Goal: Information Seeking & Learning: Compare options

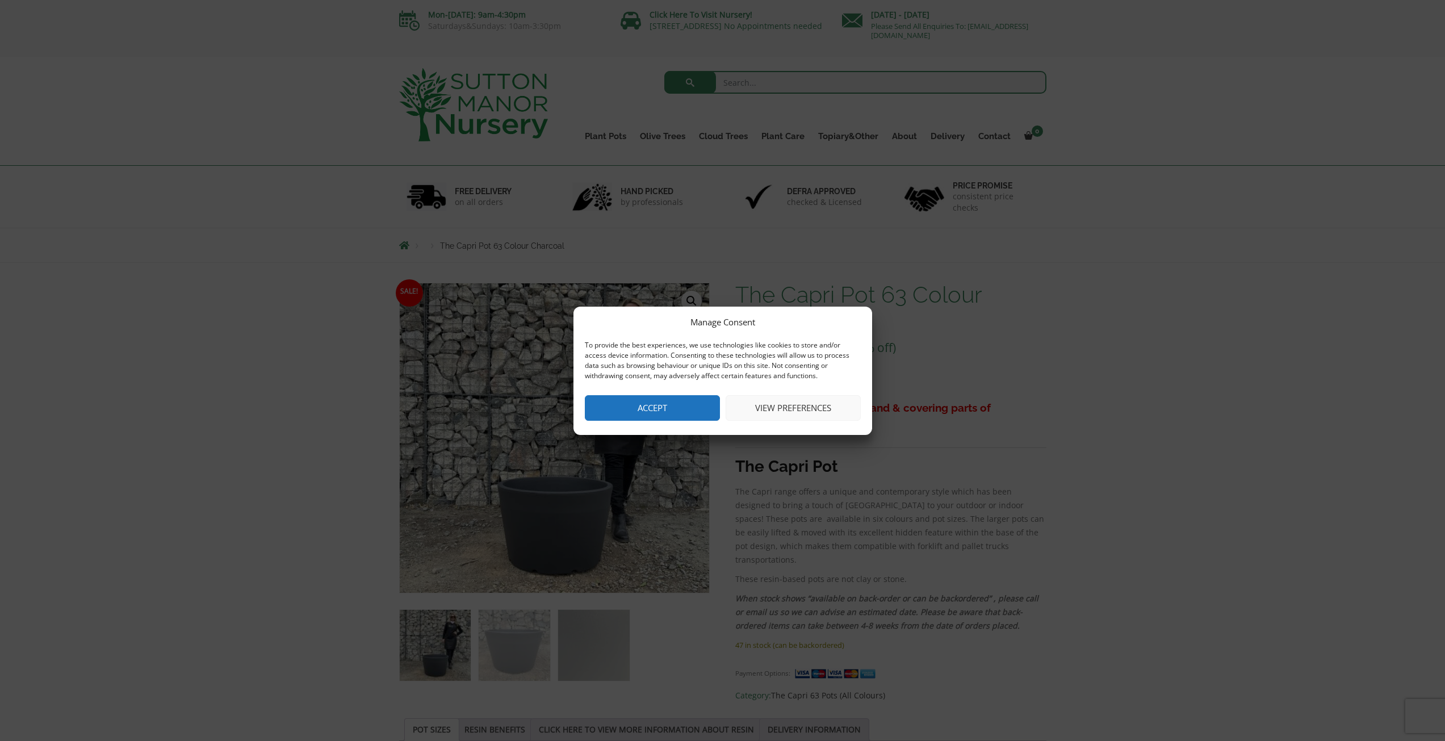
click at [687, 409] on button "Accept" at bounding box center [652, 408] width 135 height 26
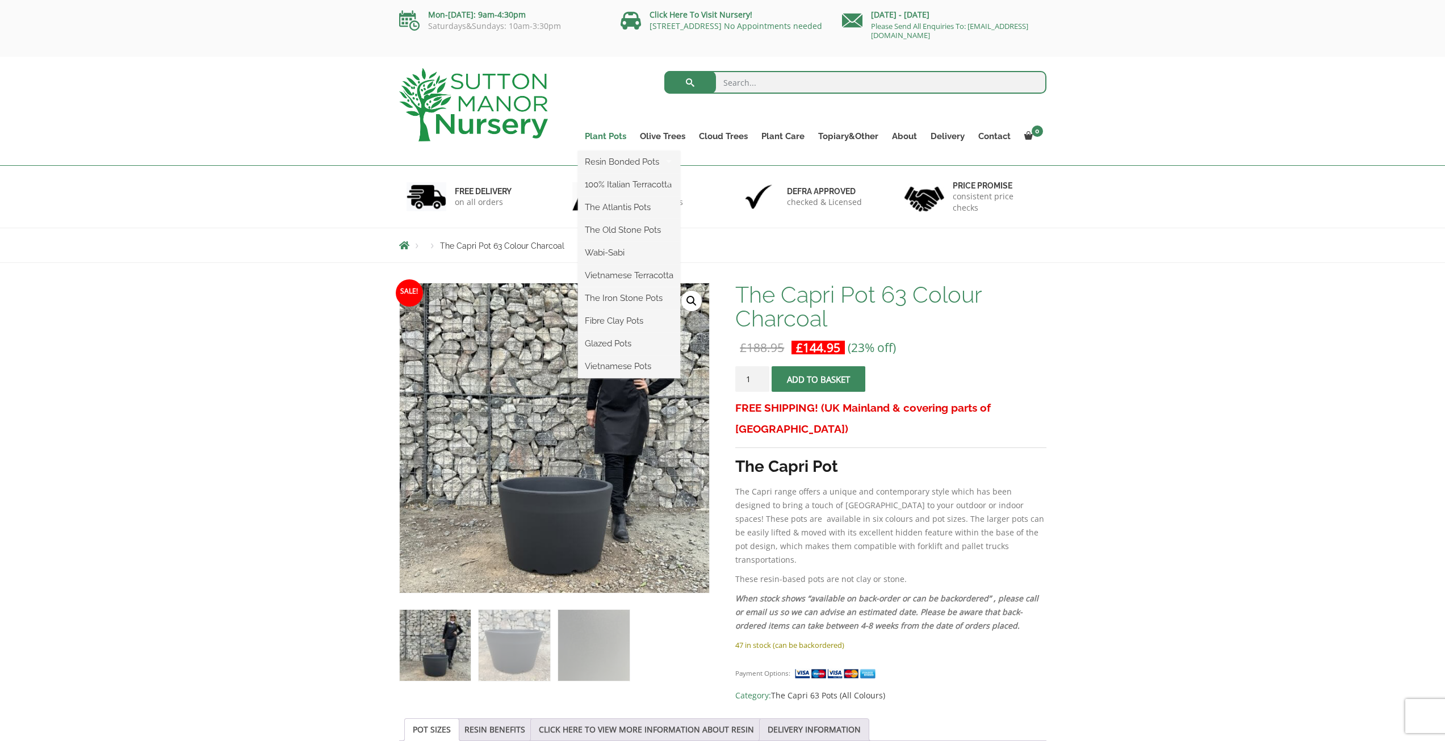
click at [603, 132] on link "Plant Pots" at bounding box center [605, 136] width 55 height 16
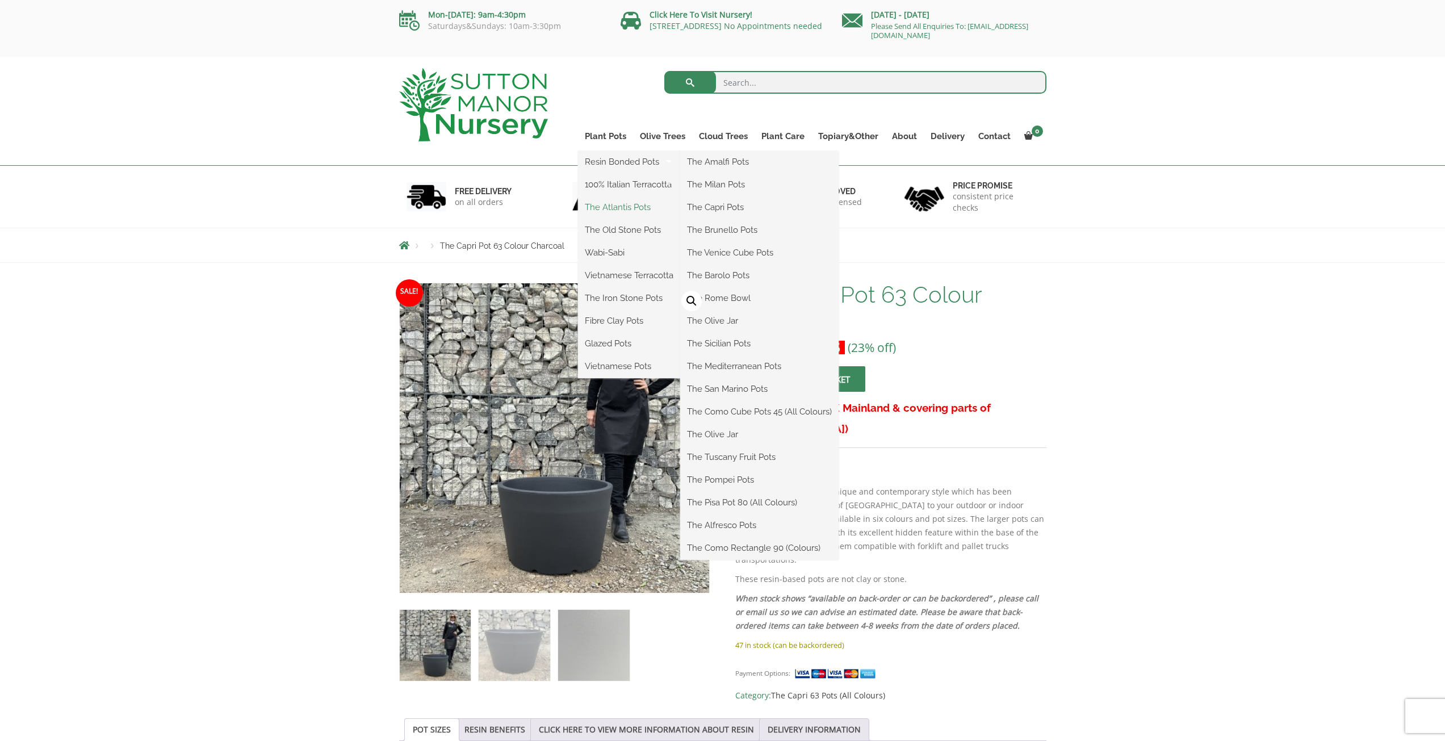
click at [613, 207] on link "The Atlantis Pots" at bounding box center [629, 207] width 102 height 17
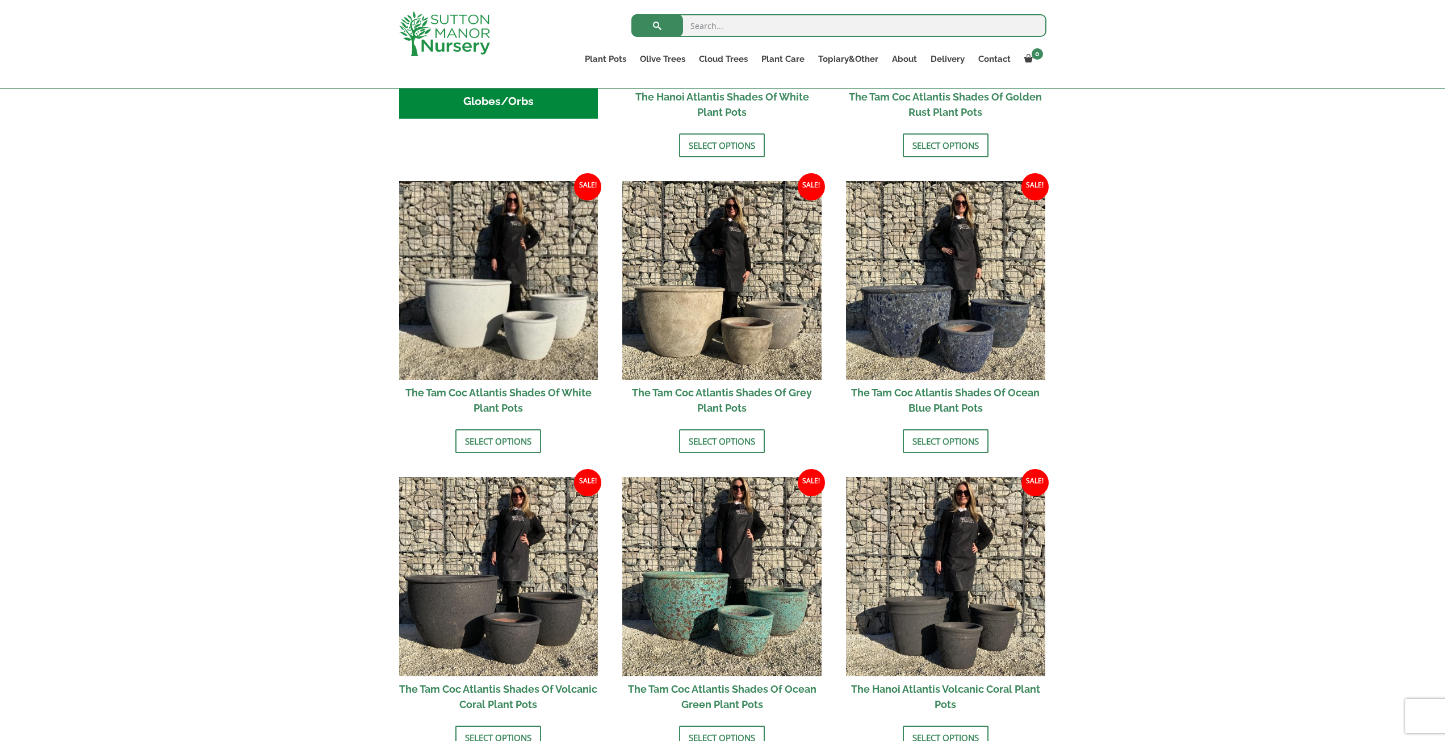
scroll to position [625, 0]
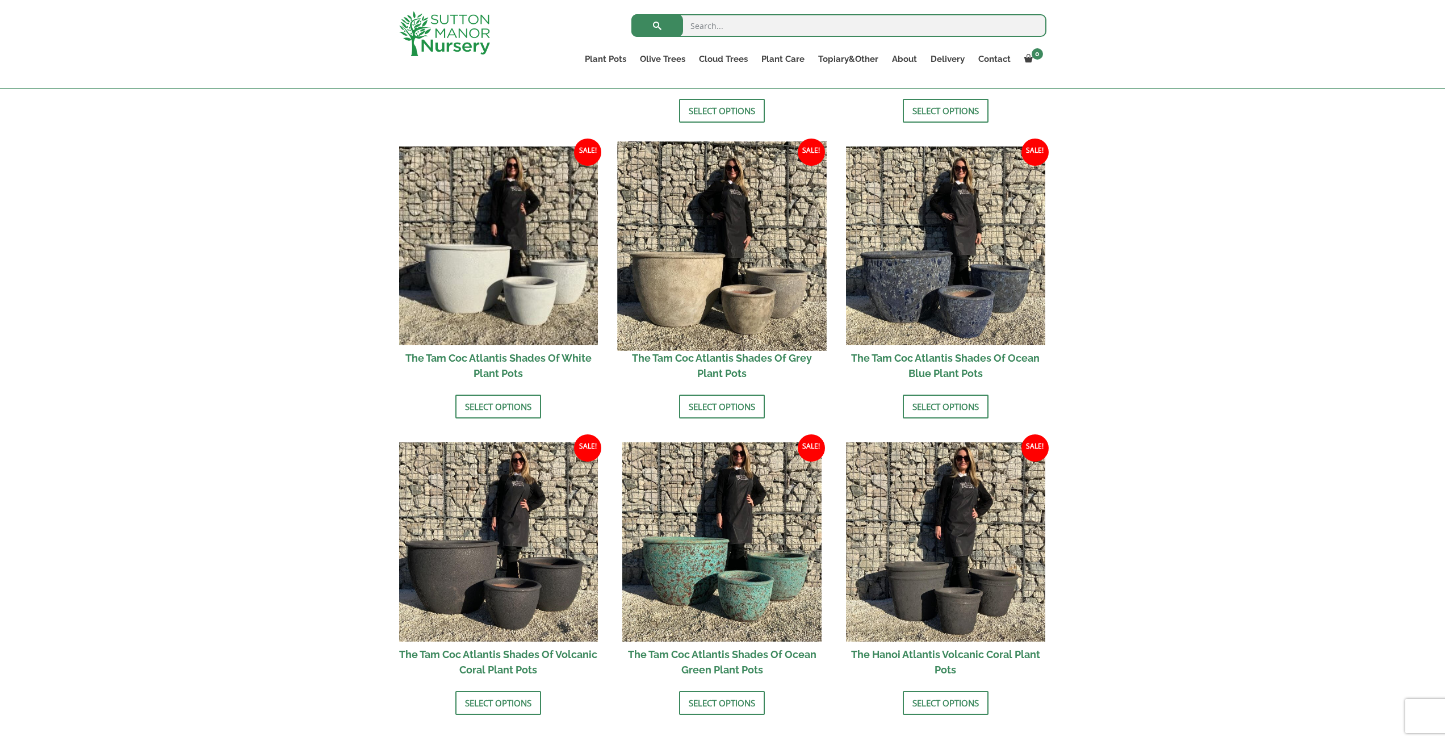
click at [662, 274] on img at bounding box center [722, 245] width 209 height 209
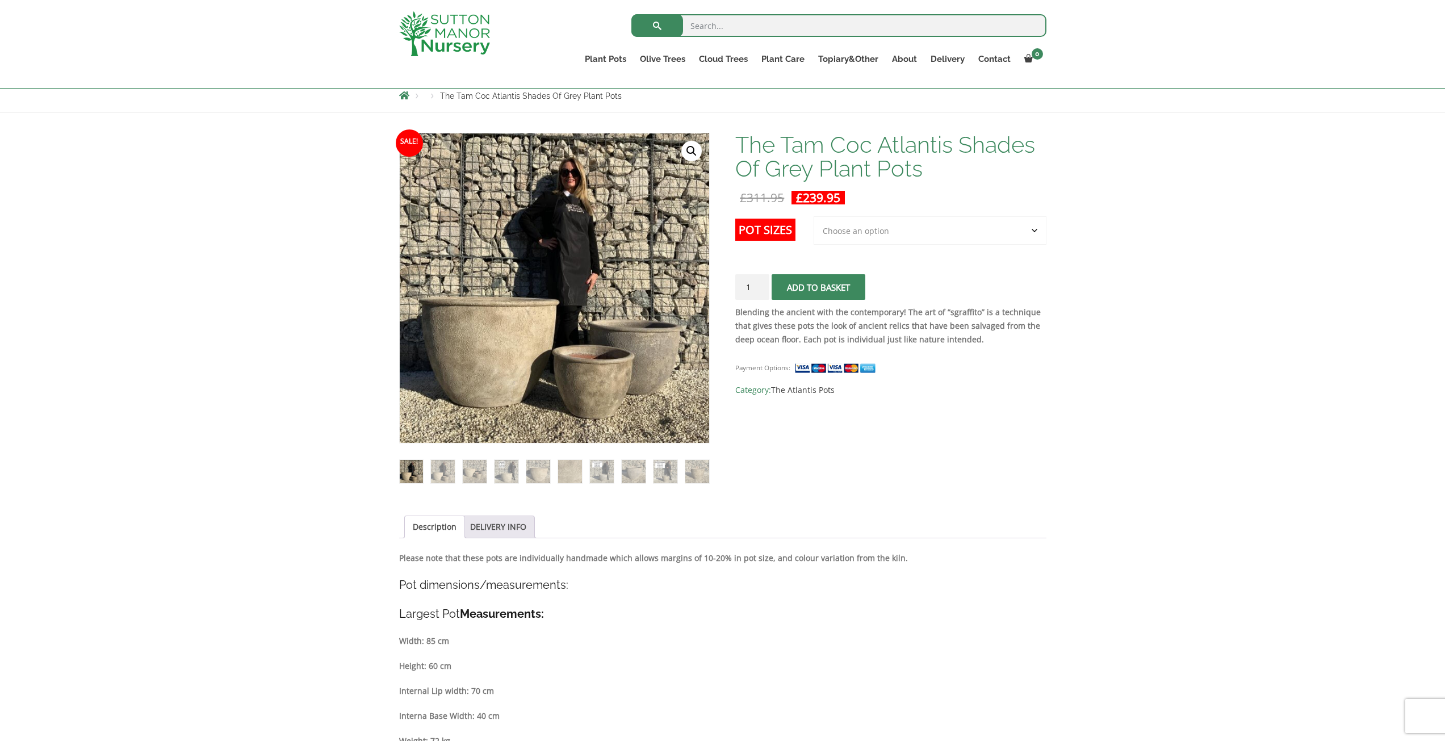
scroll to position [170, 0]
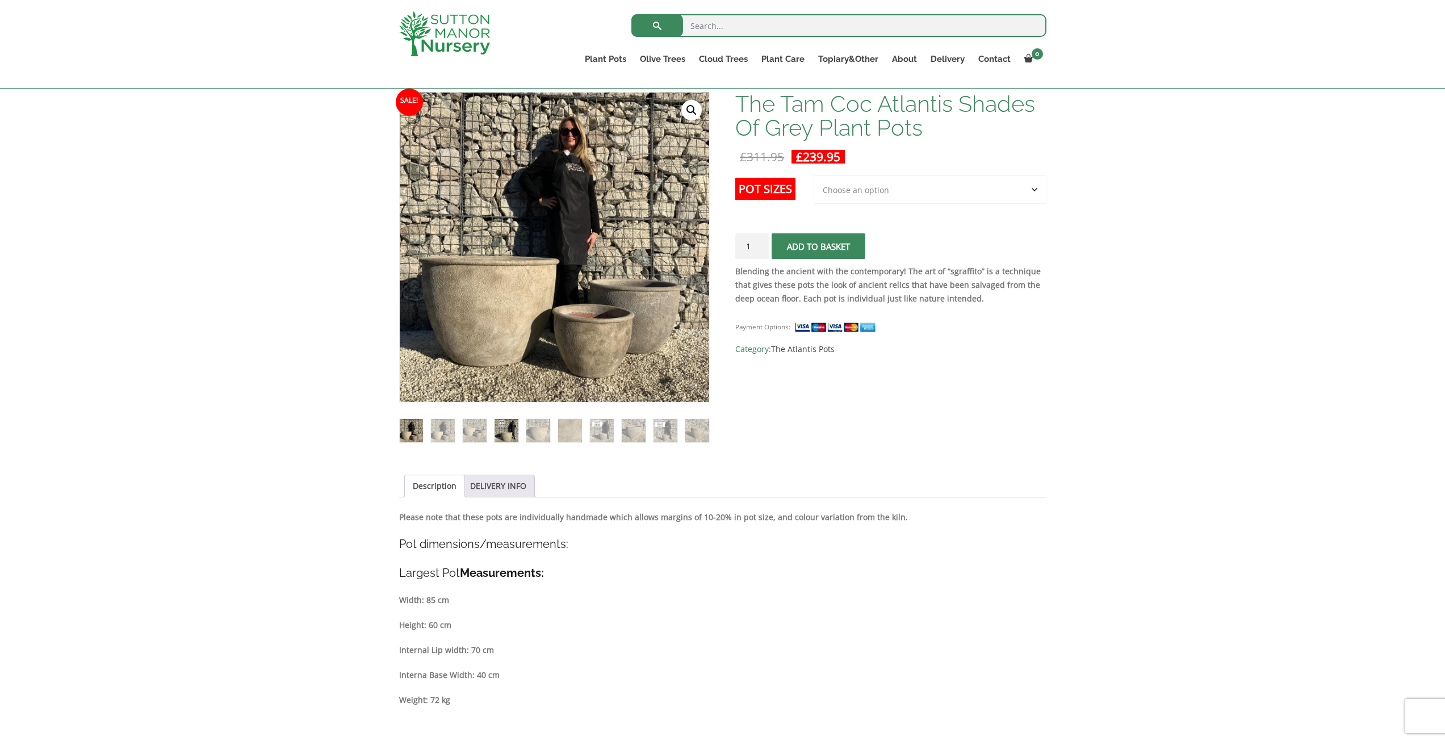
click at [500, 428] on img at bounding box center [506, 430] width 23 height 23
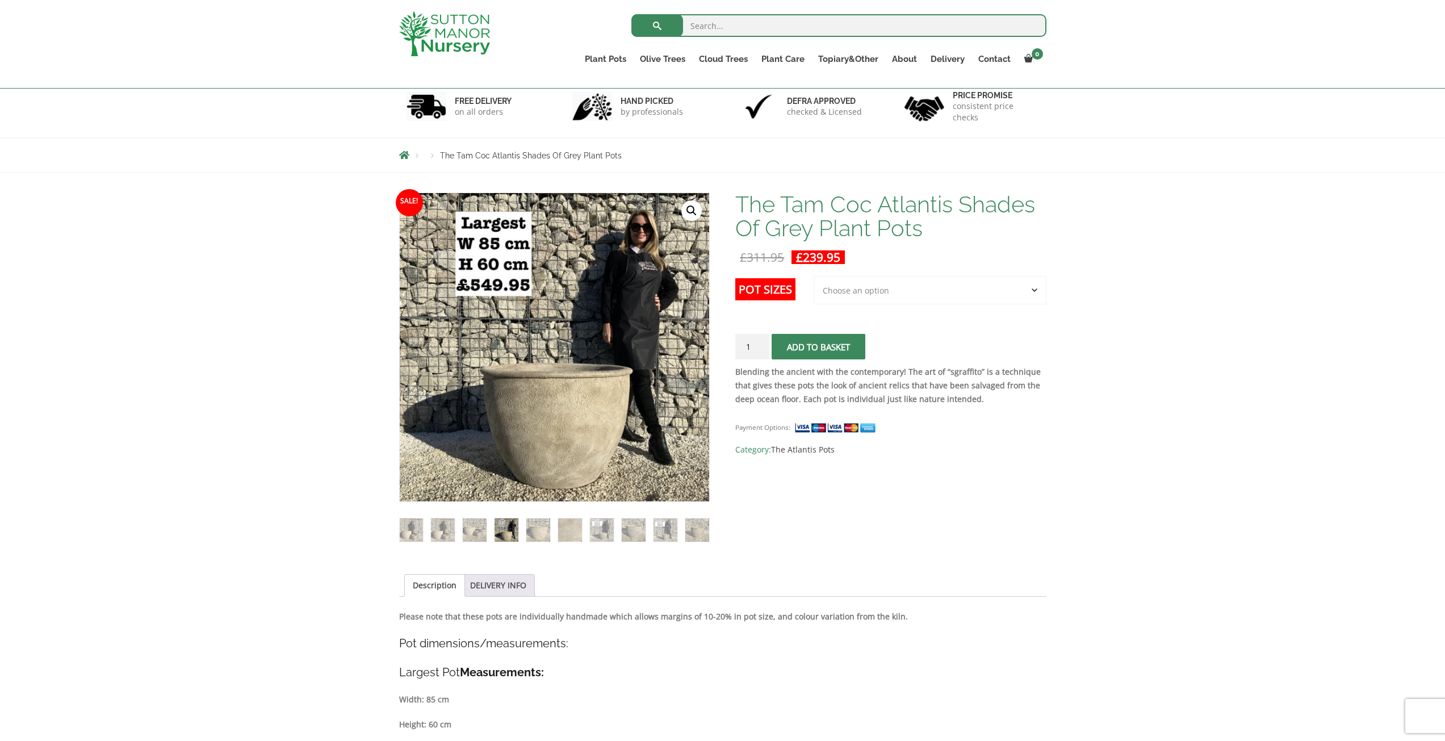
scroll to position [57, 0]
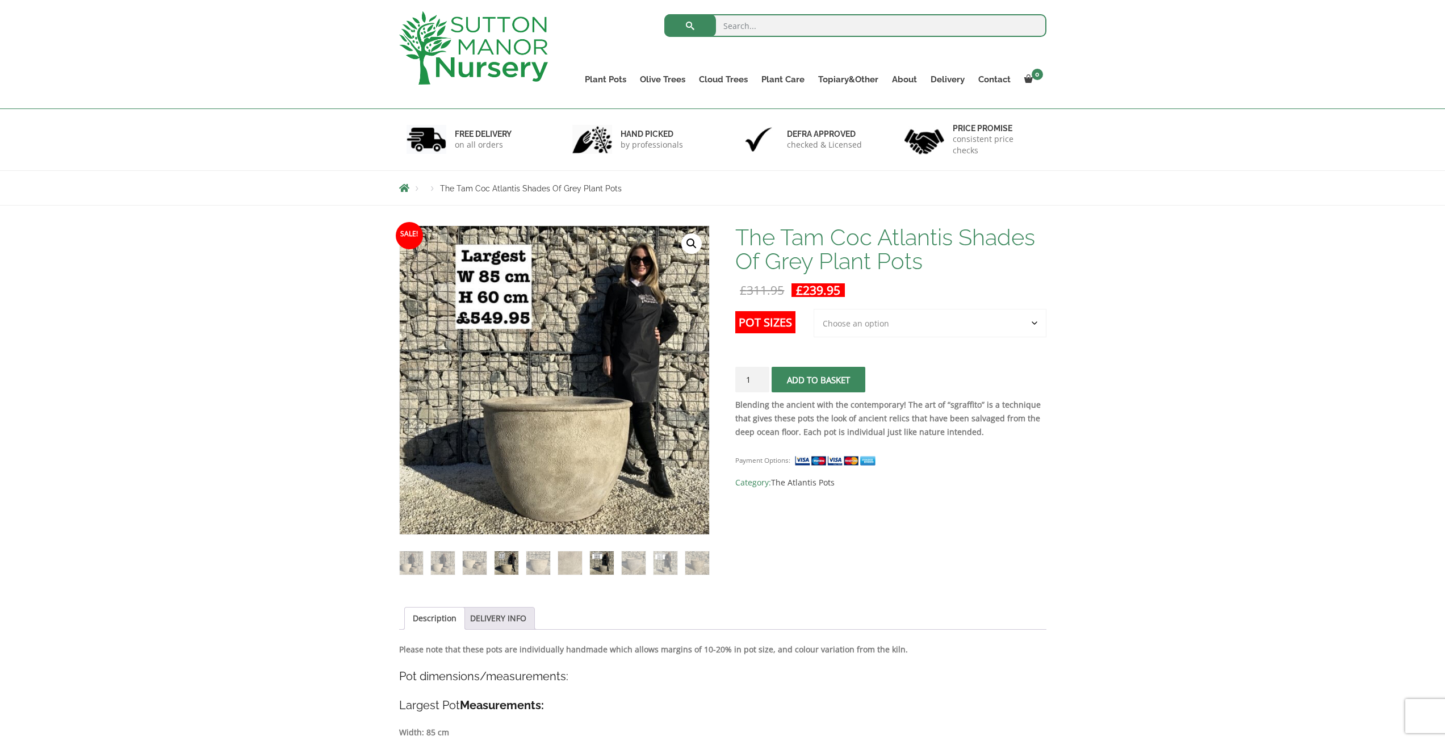
click at [603, 569] on img at bounding box center [601, 562] width 23 height 23
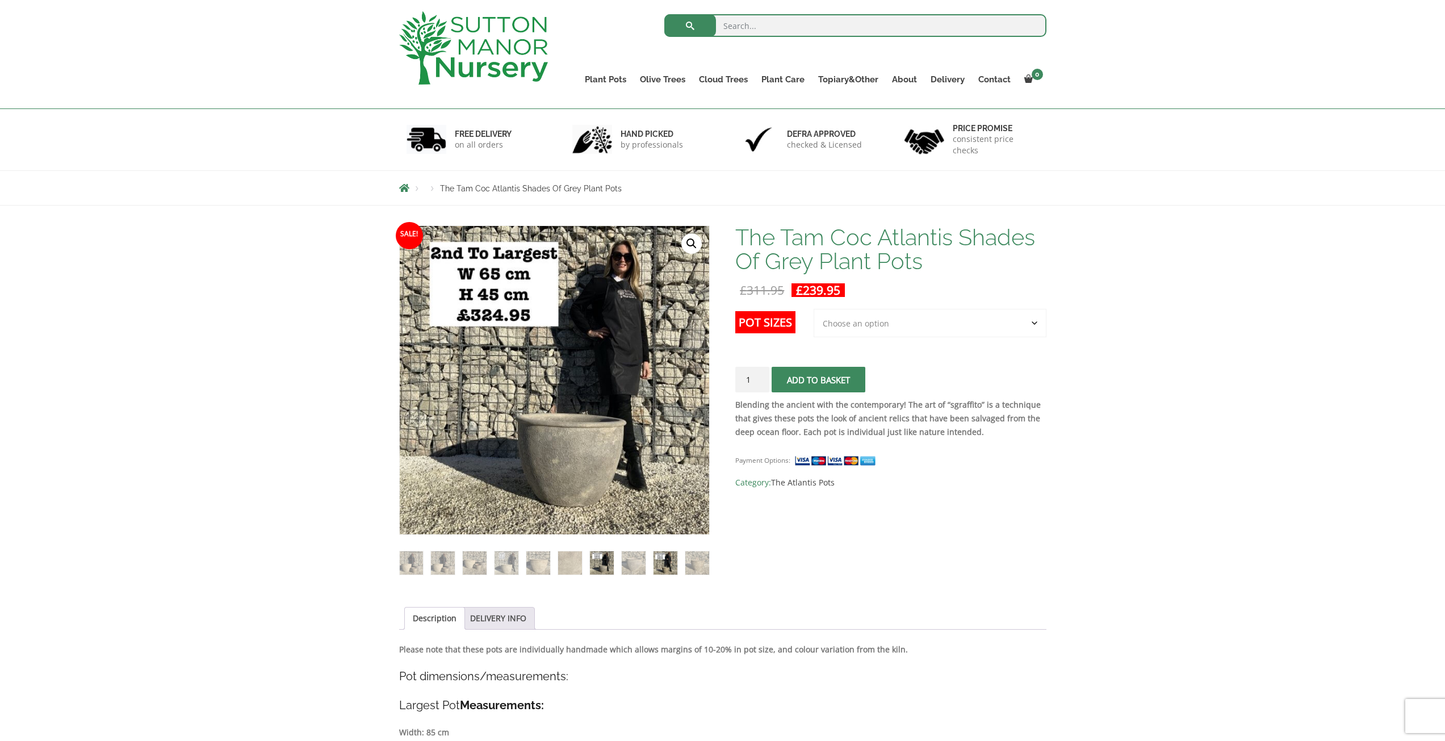
click at [664, 566] on img at bounding box center [665, 562] width 23 height 23
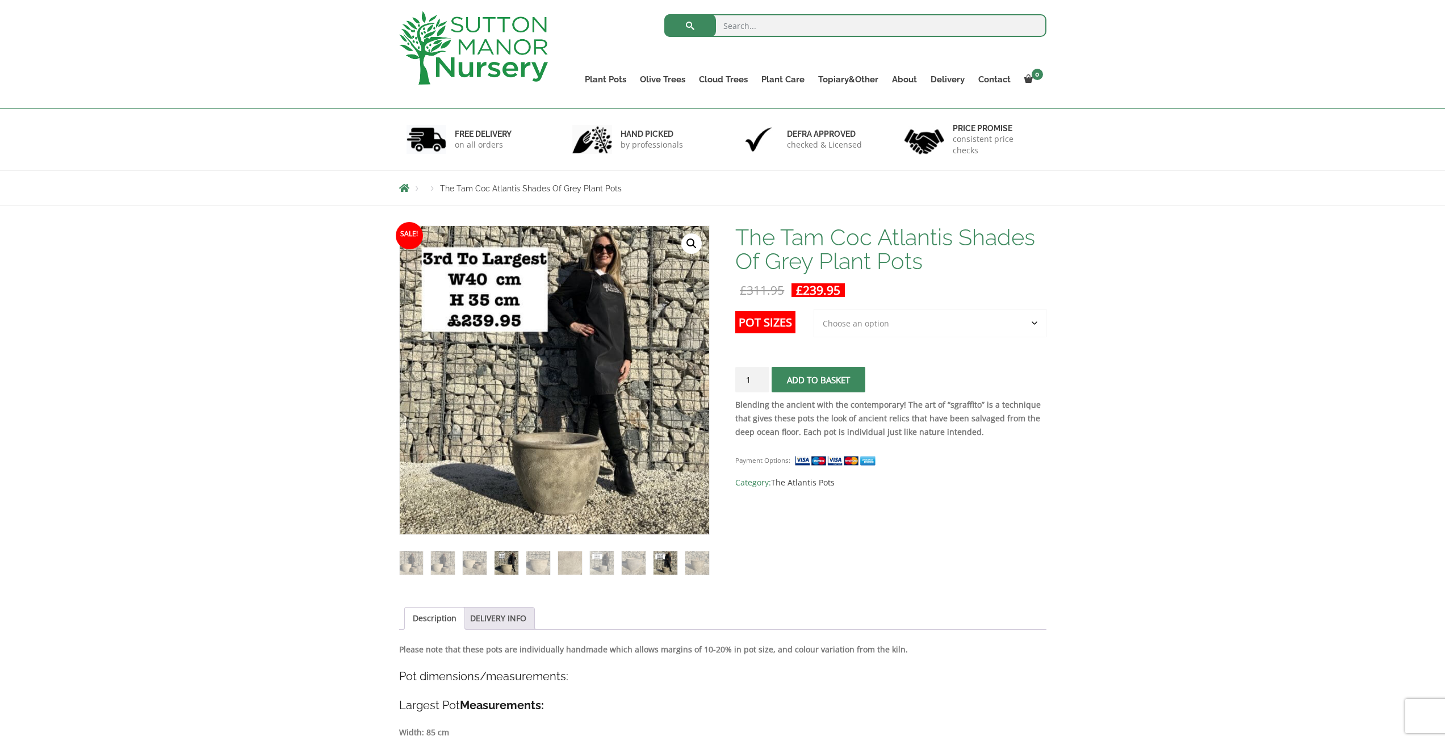
click at [516, 568] on img at bounding box center [506, 562] width 23 height 23
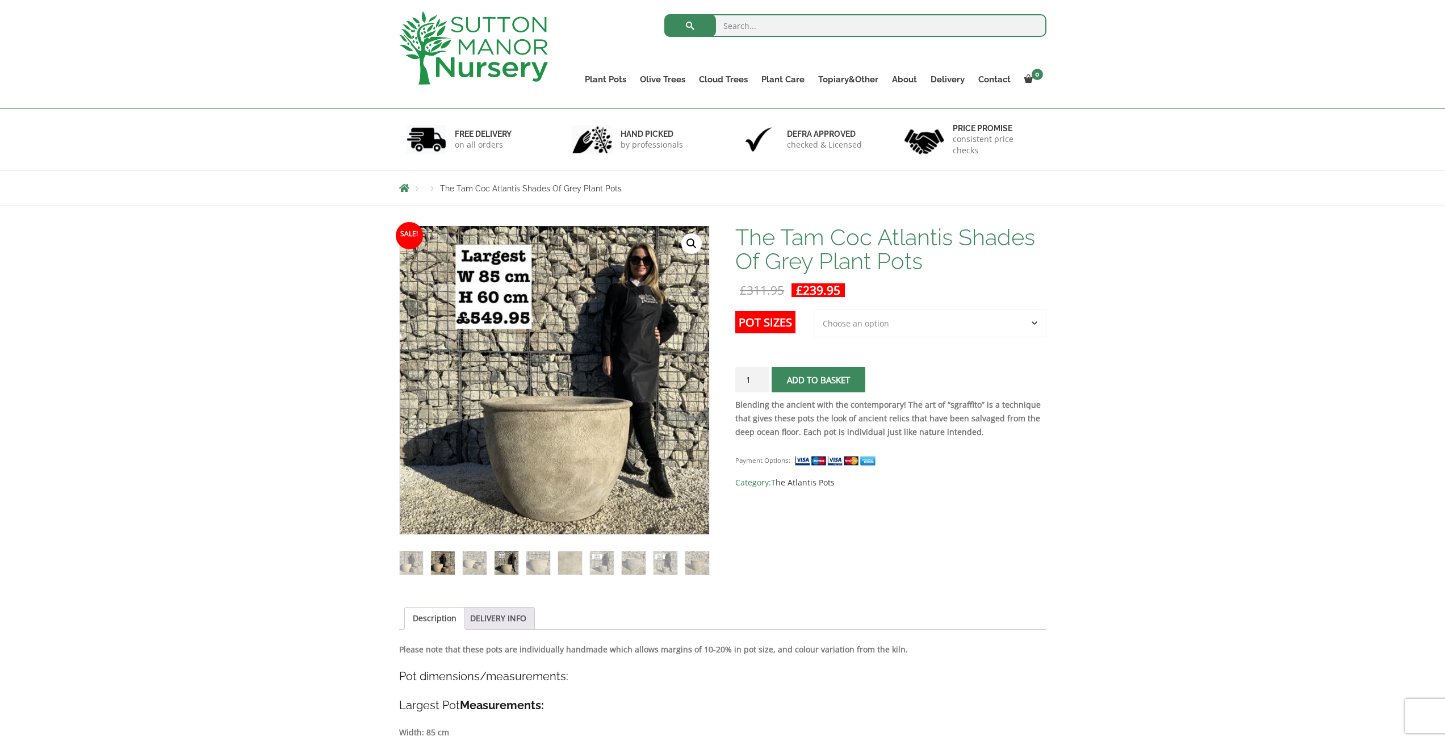
click at [432, 559] on img at bounding box center [442, 562] width 23 height 23
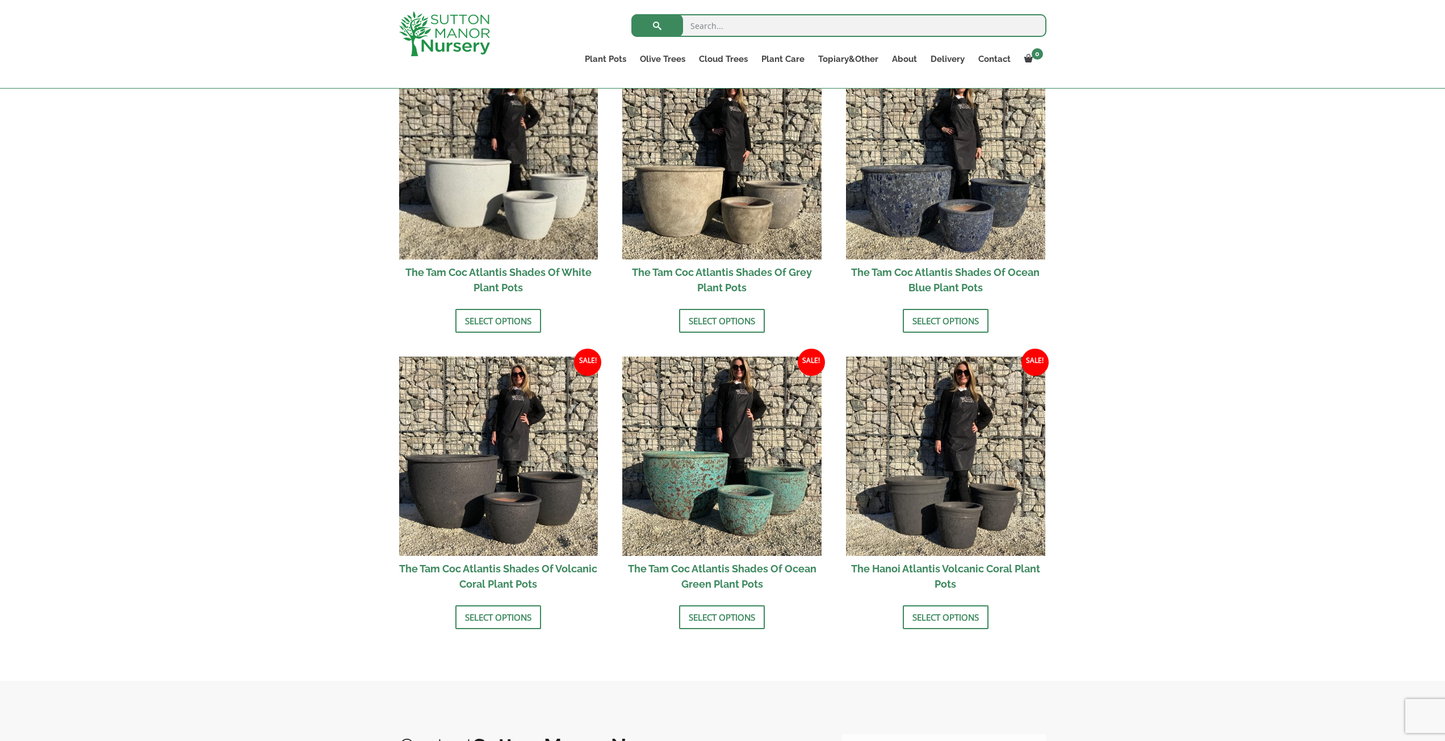
scroll to position [568, 0]
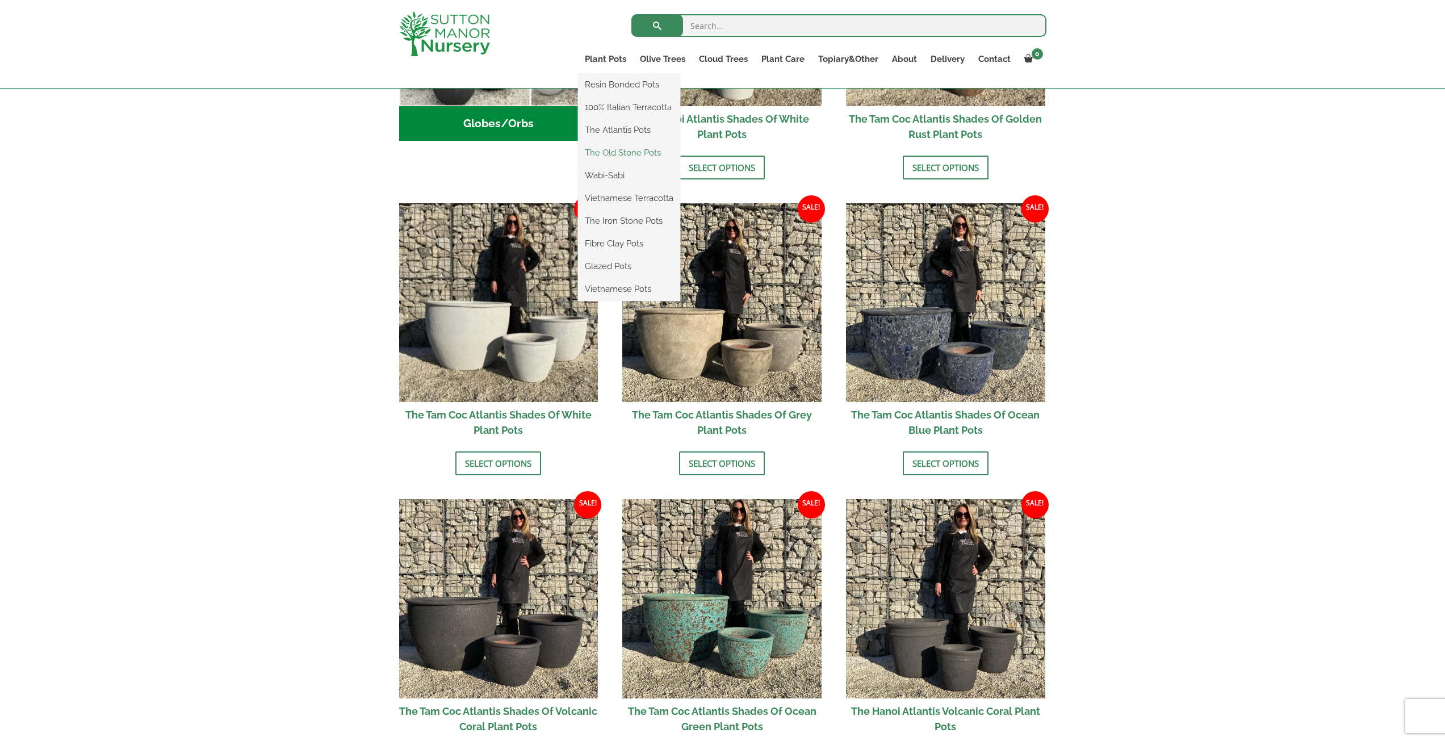
click at [601, 153] on link "The Old Stone Pots" at bounding box center [629, 152] width 102 height 17
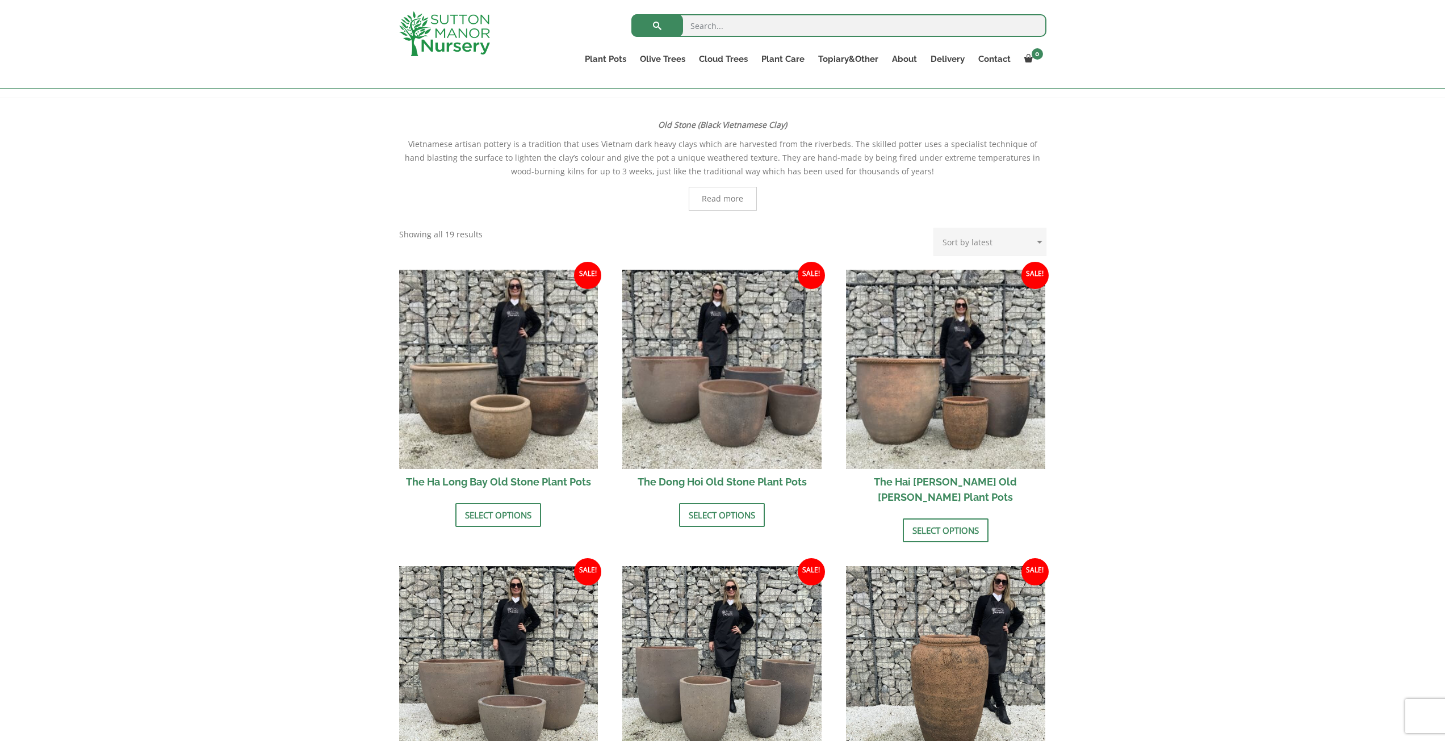
scroll to position [114, 0]
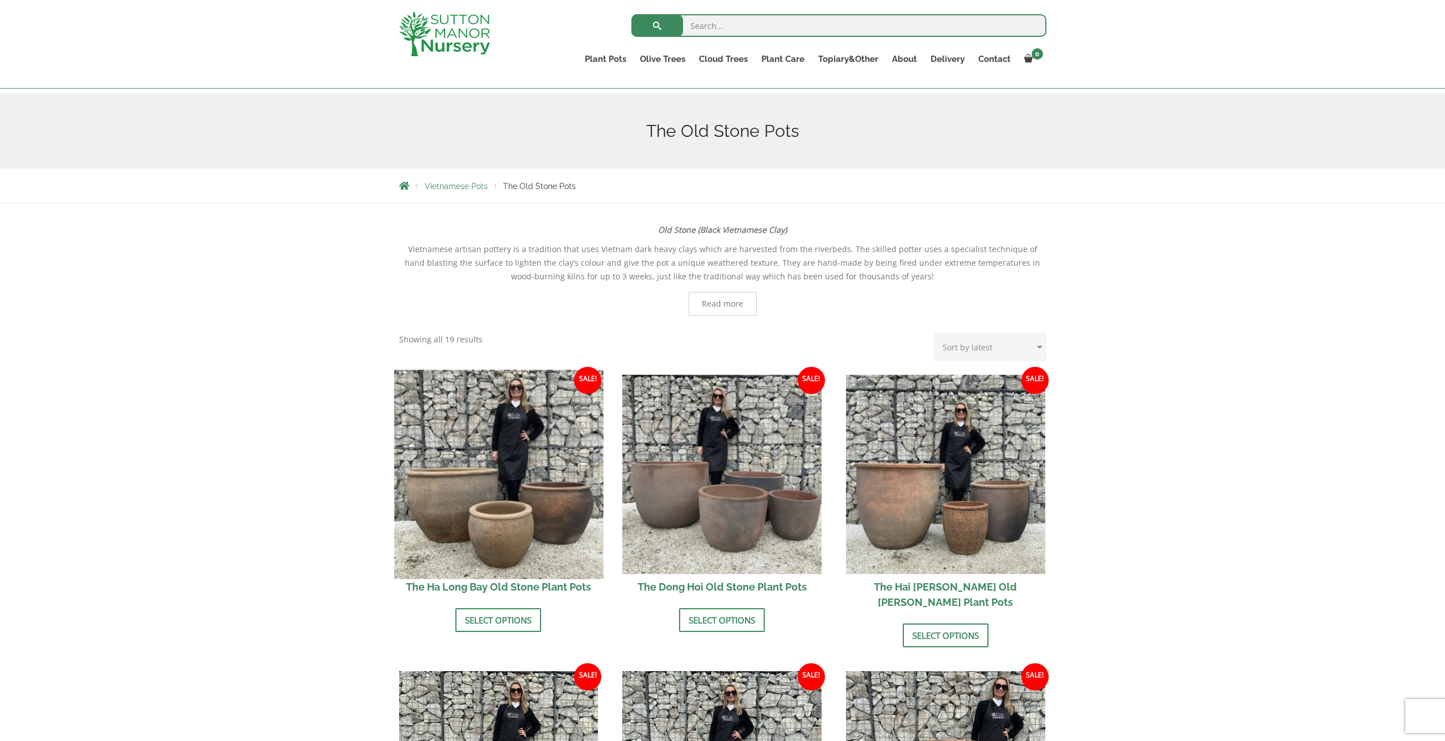
click at [493, 471] on img at bounding box center [498, 474] width 209 height 209
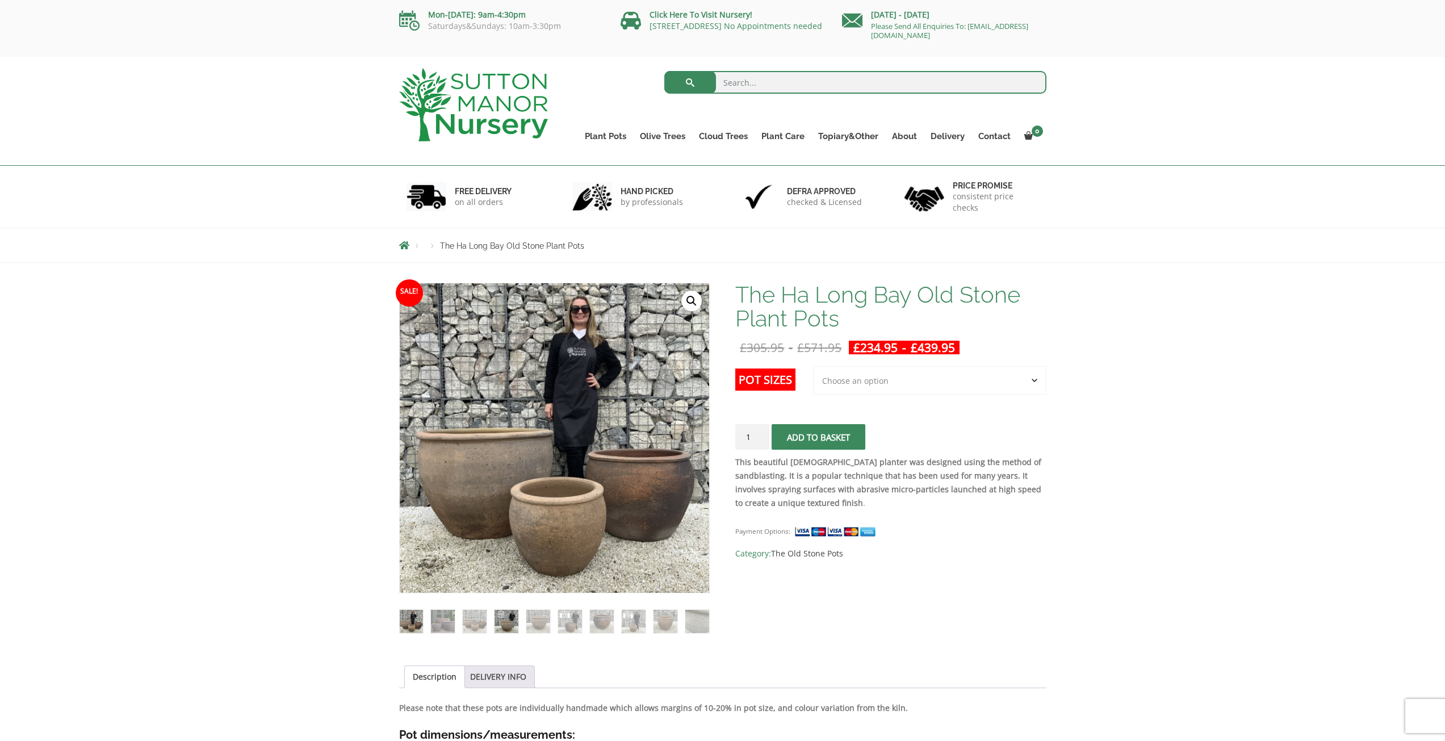
click at [508, 618] on img at bounding box center [506, 621] width 23 height 23
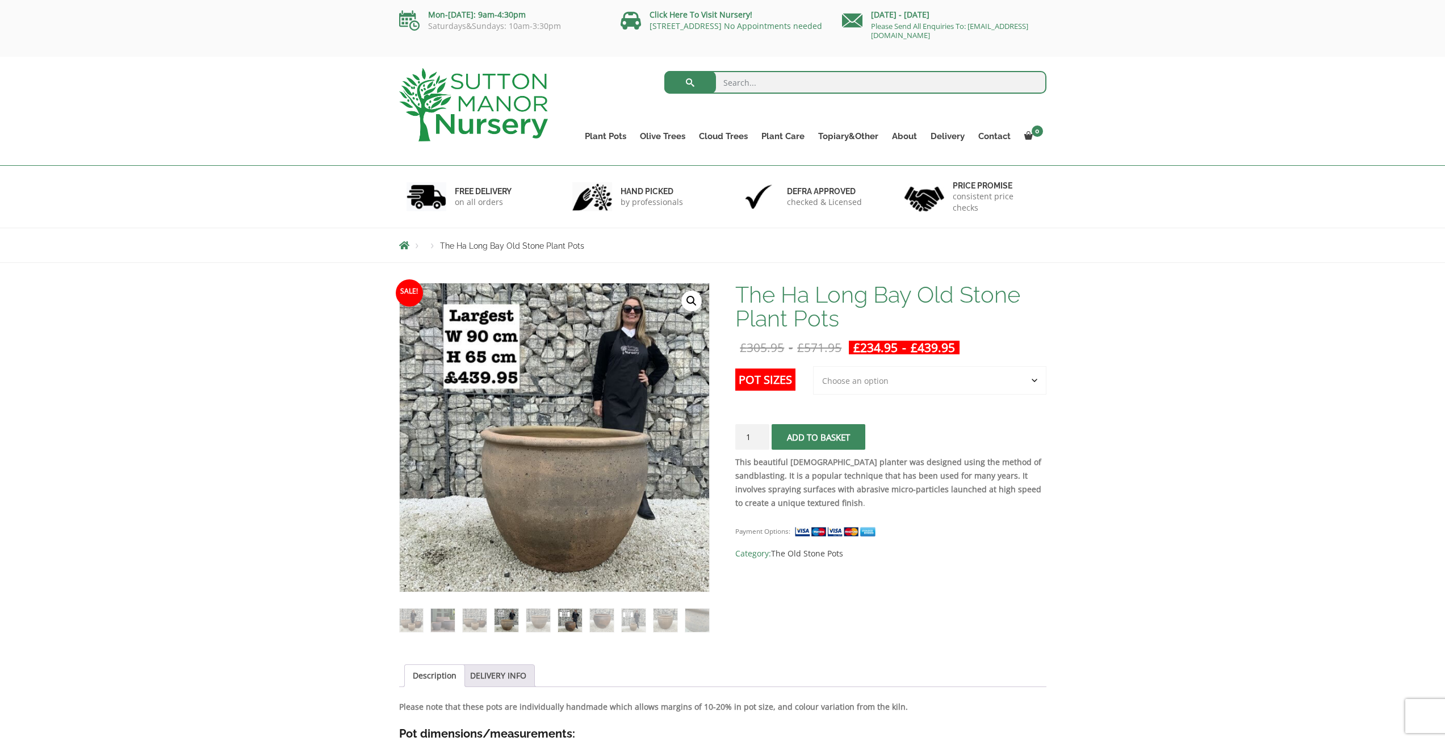
click at [567, 624] on img at bounding box center [569, 620] width 23 height 23
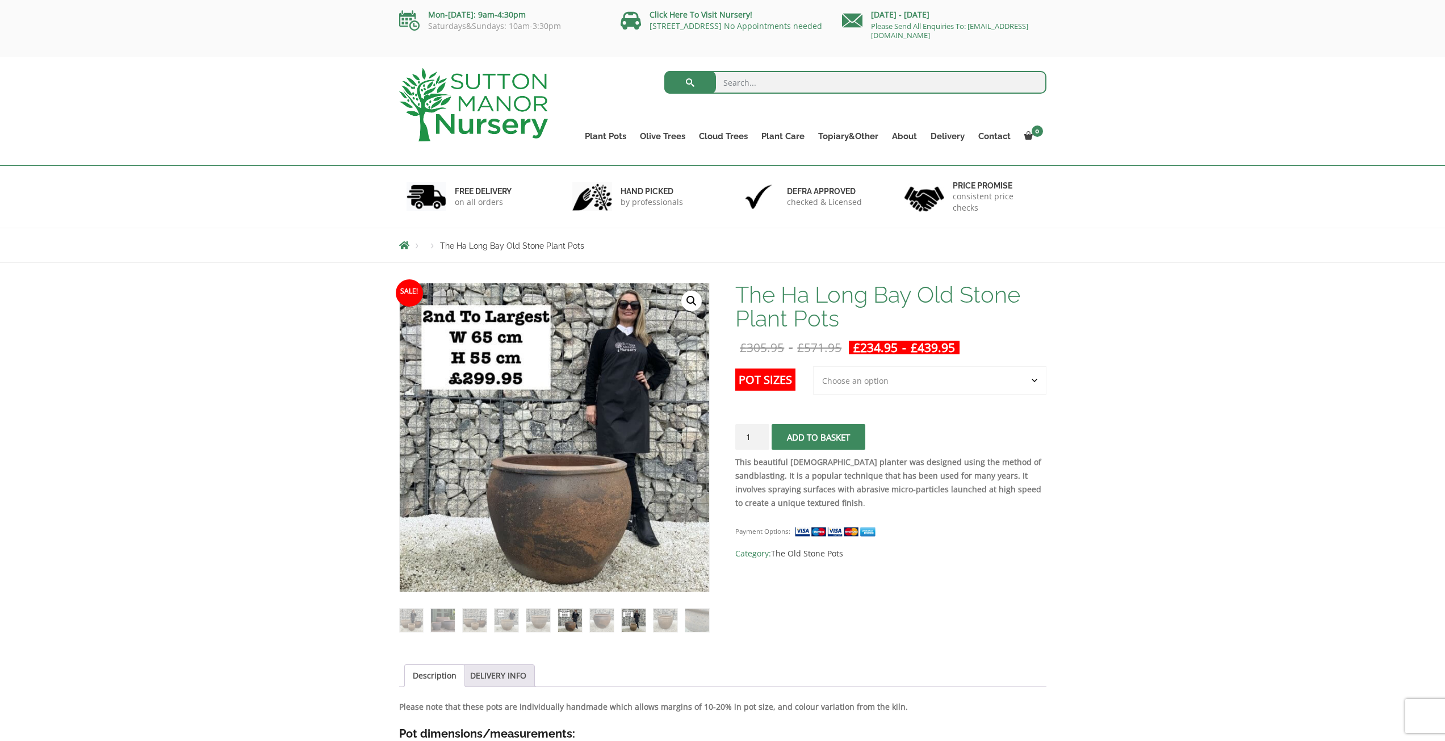
click at [631, 622] on img at bounding box center [633, 620] width 23 height 23
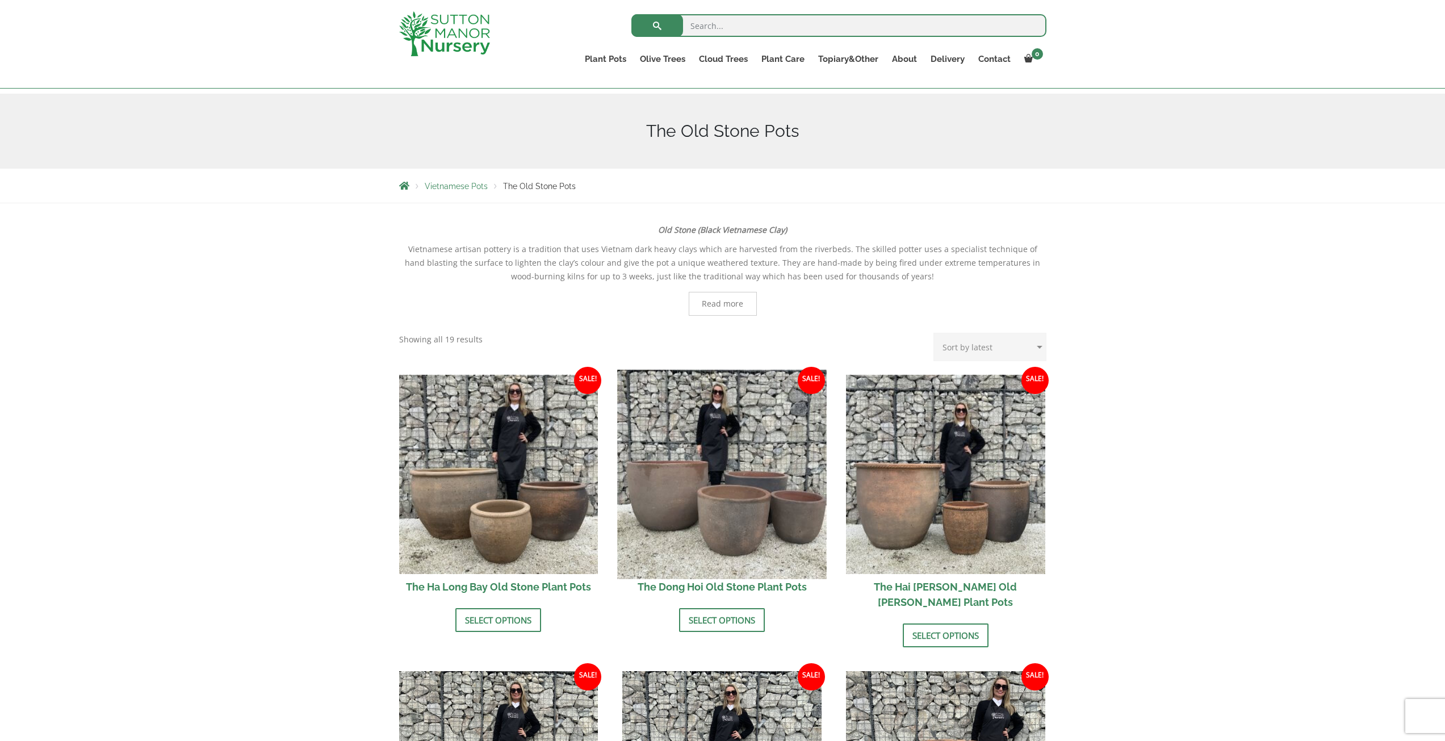
click at [701, 531] on img at bounding box center [722, 474] width 209 height 209
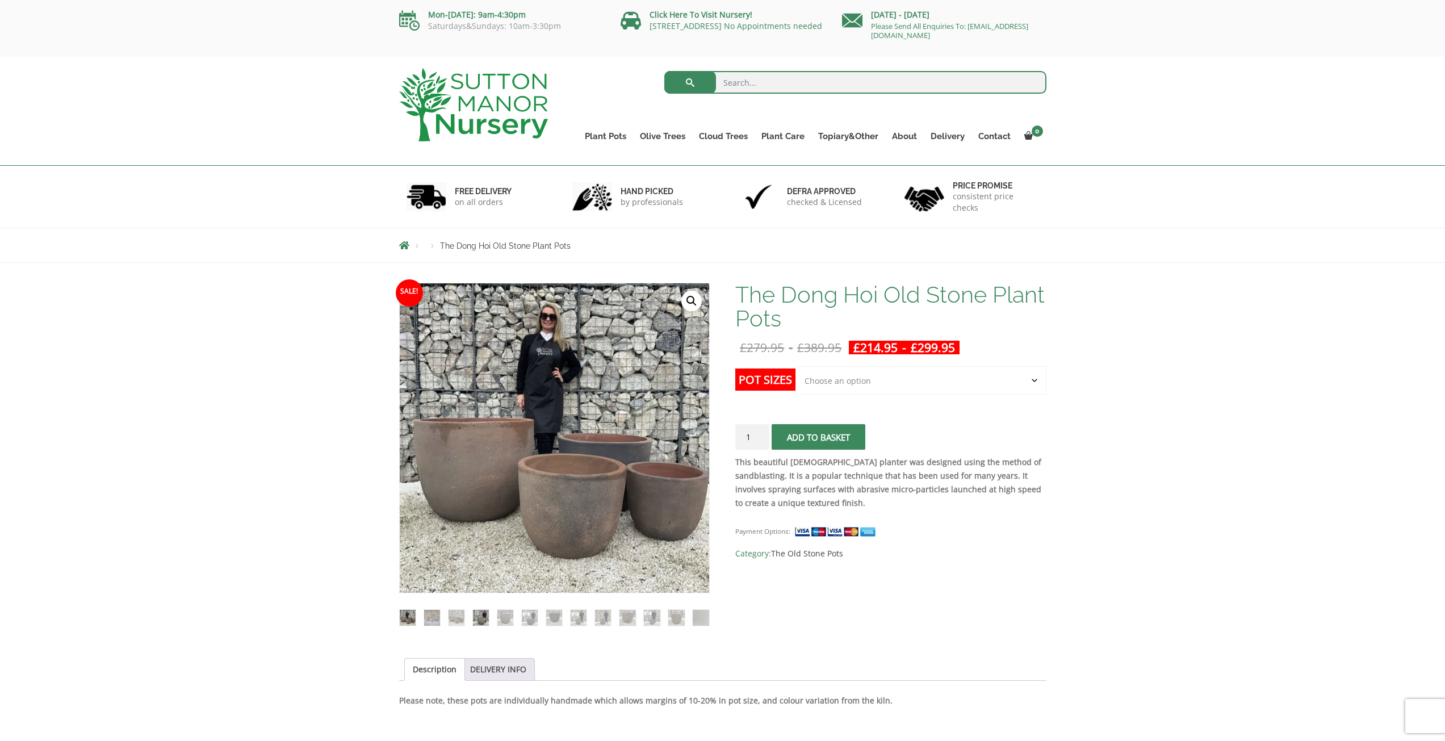
click at [474, 615] on img at bounding box center [481, 618] width 16 height 16
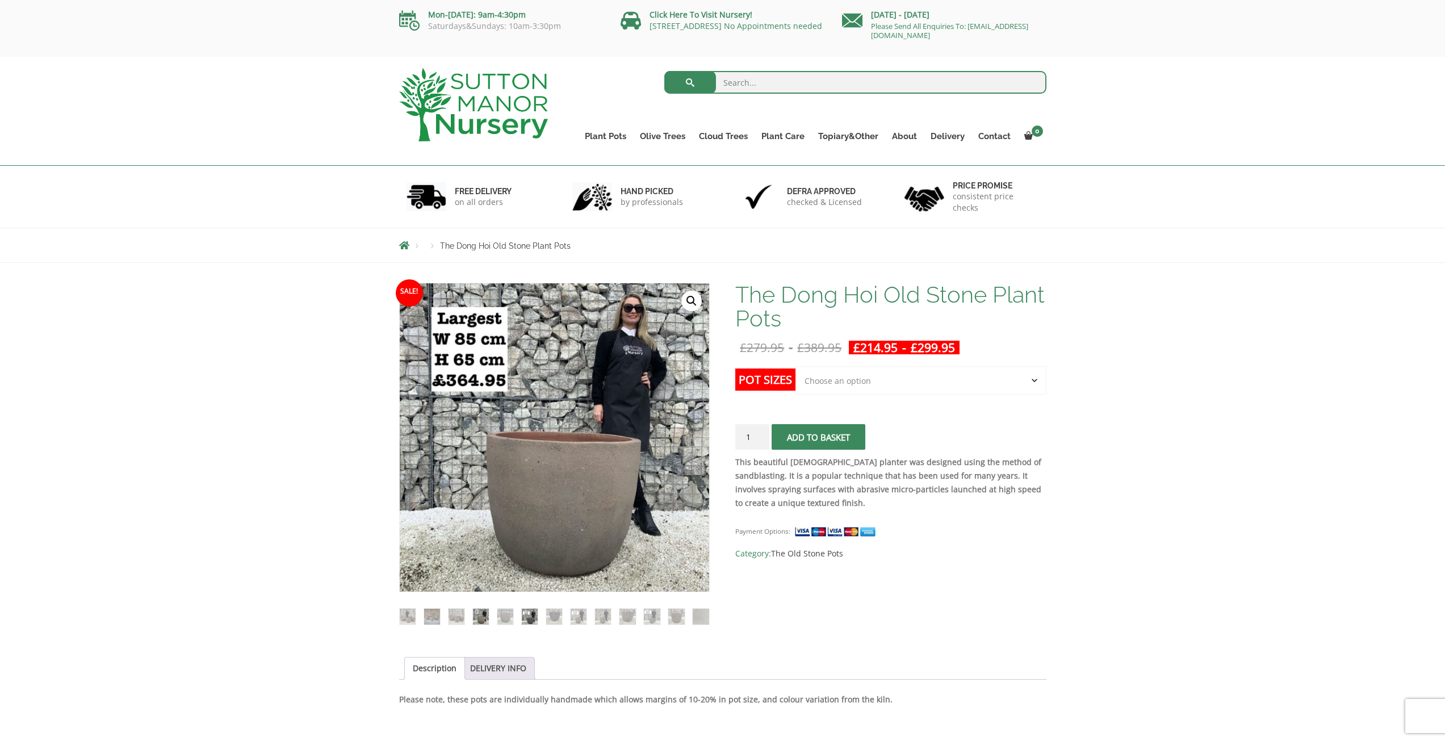
click at [528, 615] on img at bounding box center [530, 617] width 16 height 16
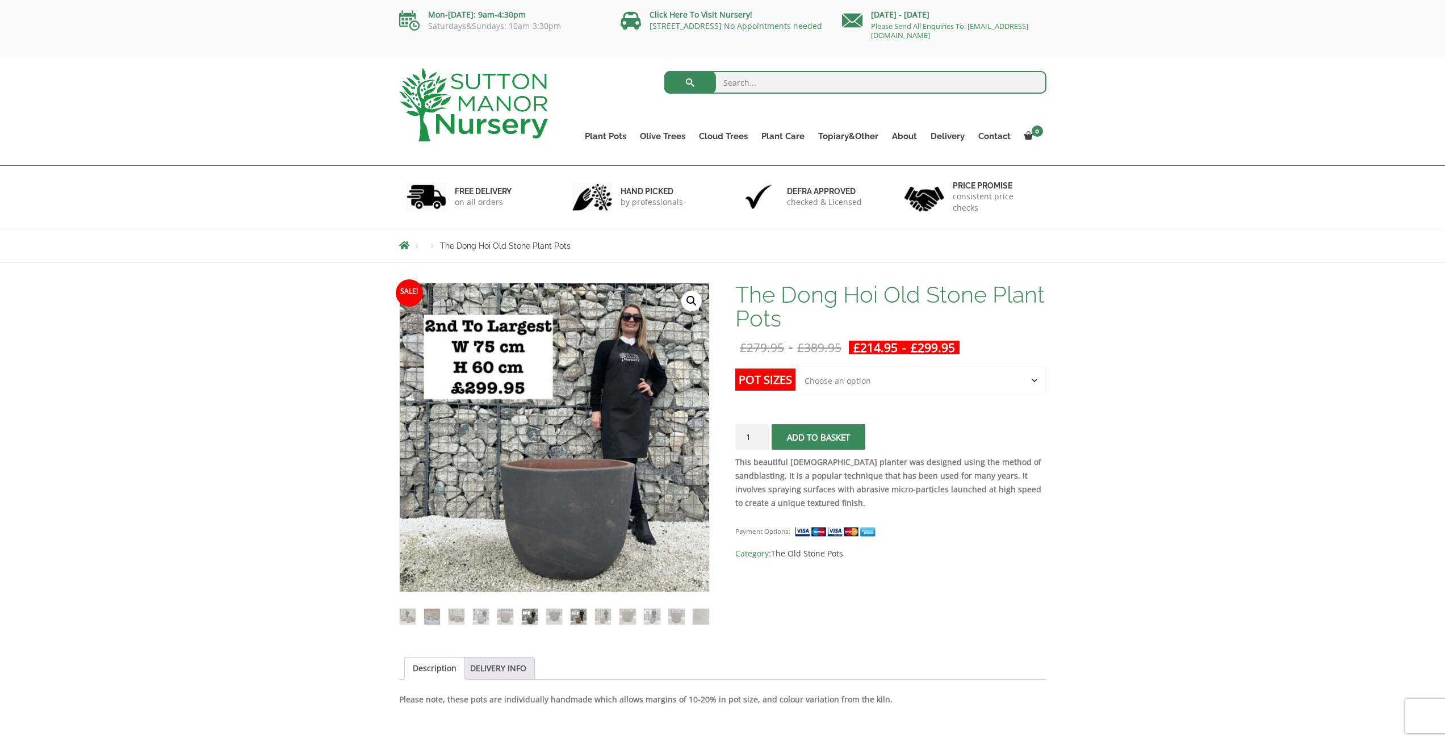
click at [576, 622] on img at bounding box center [579, 617] width 16 height 16
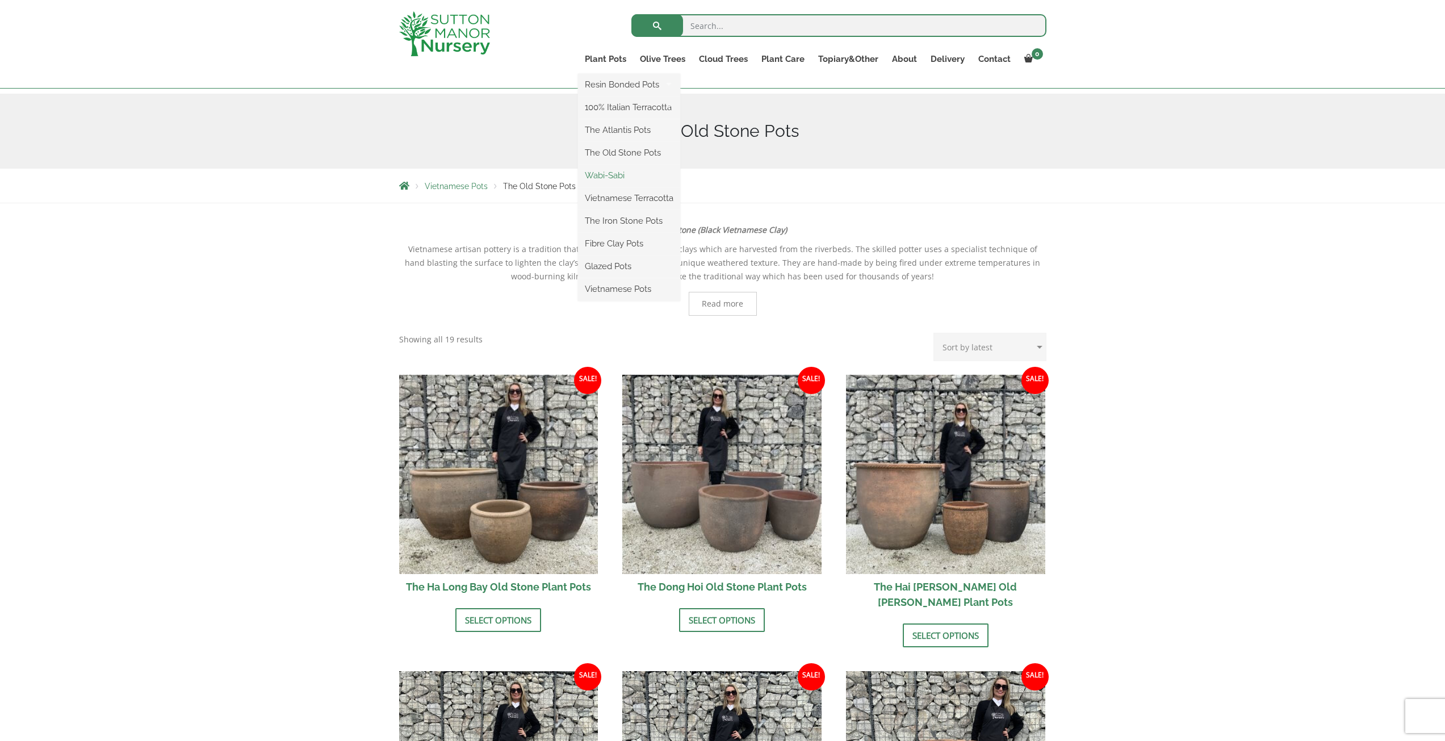
click at [608, 175] on link "Wabi-Sabi" at bounding box center [629, 175] width 102 height 17
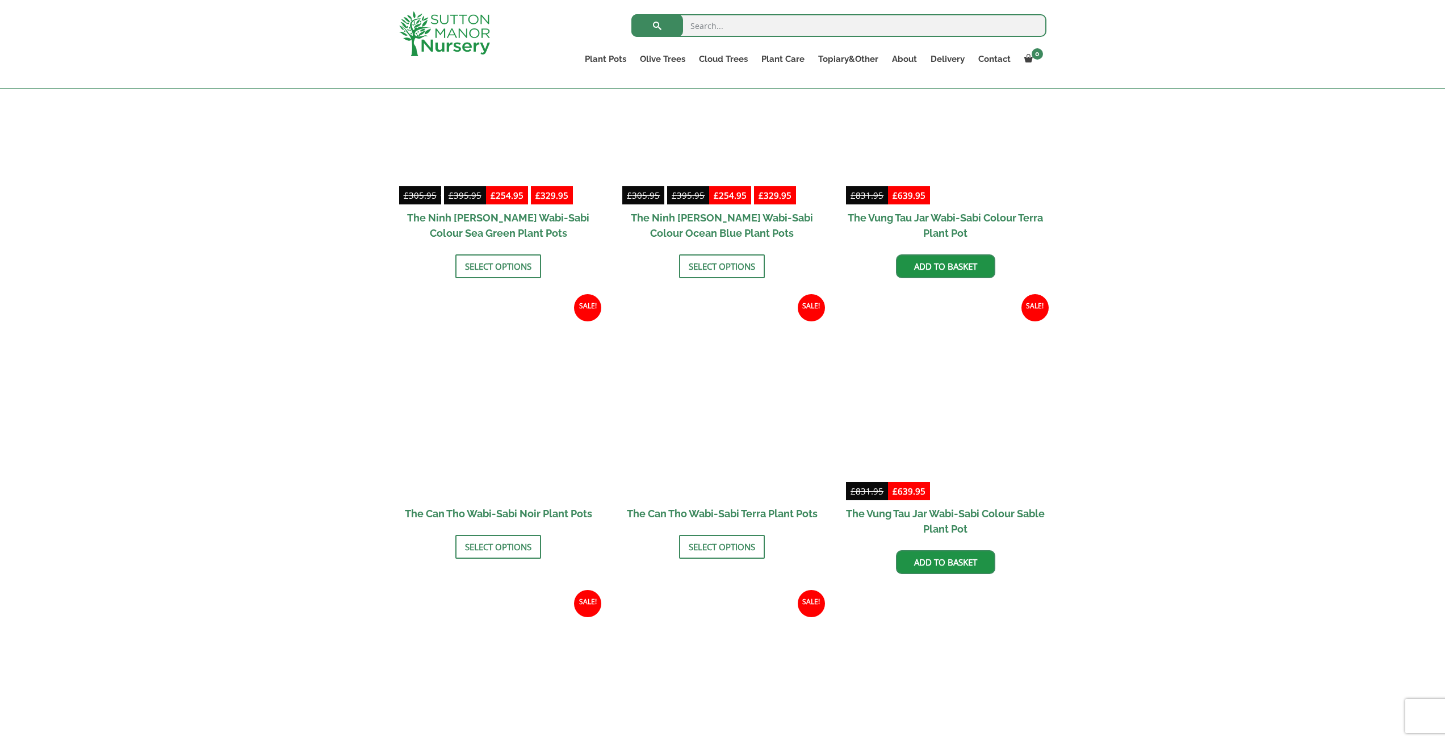
scroll to position [681, 0]
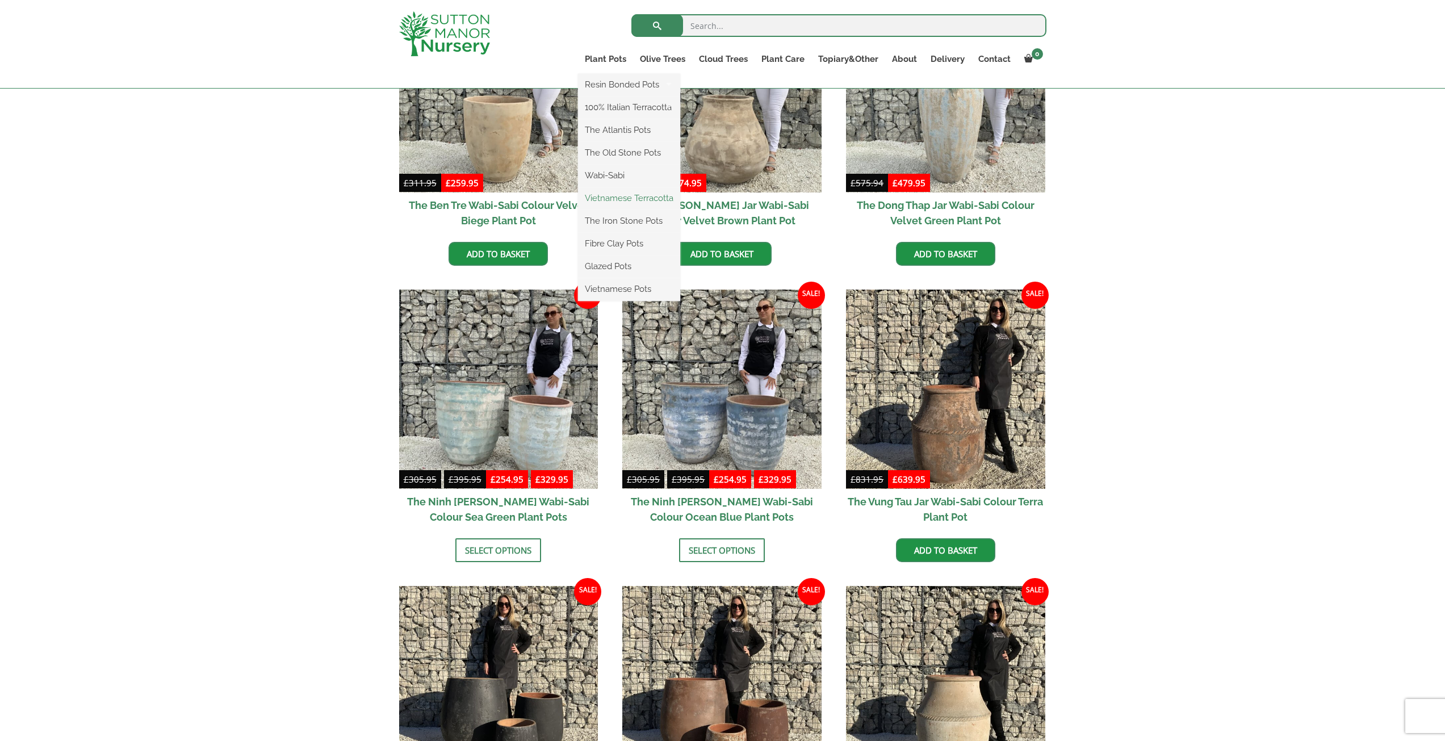
click at [608, 199] on link "Vietnamese Terracotta" at bounding box center [629, 198] width 102 height 17
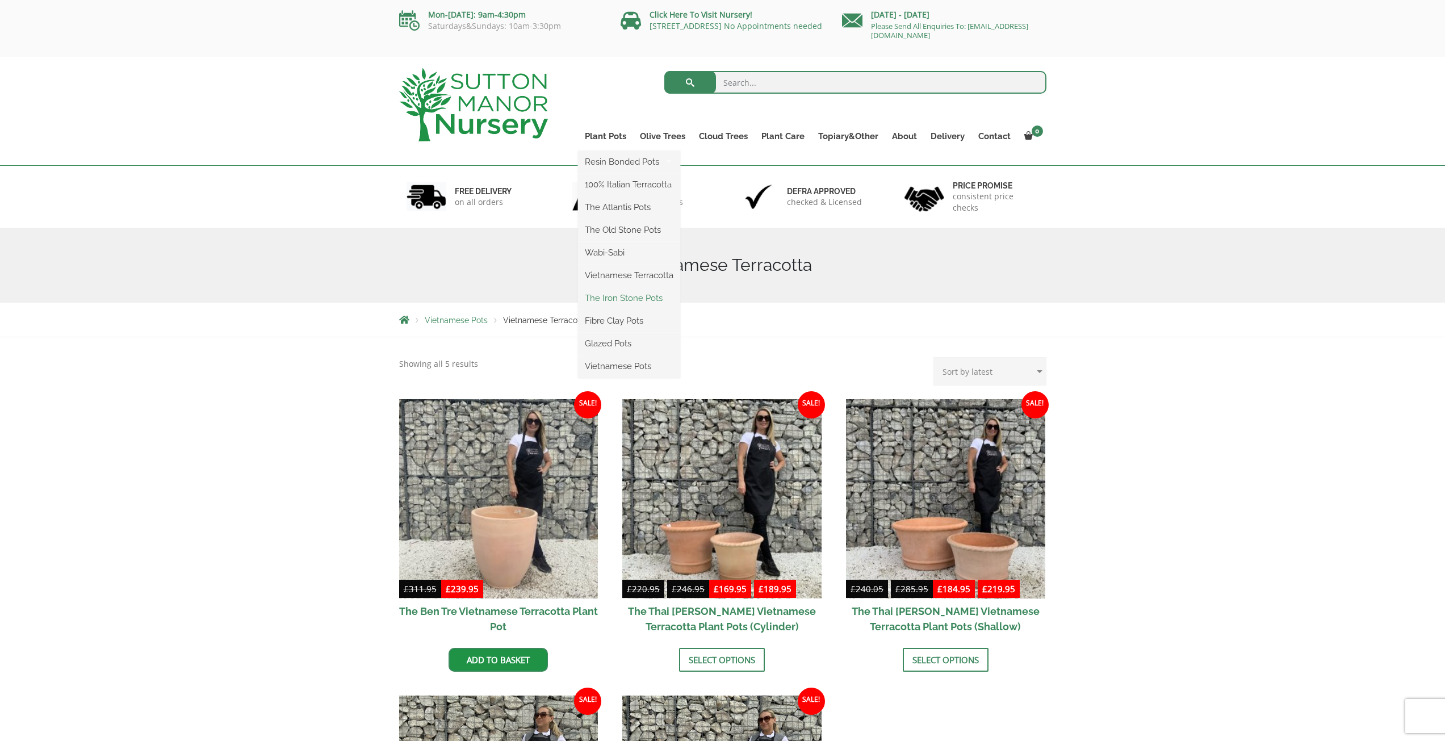
click at [630, 296] on link "The Iron Stone Pots" at bounding box center [629, 298] width 102 height 17
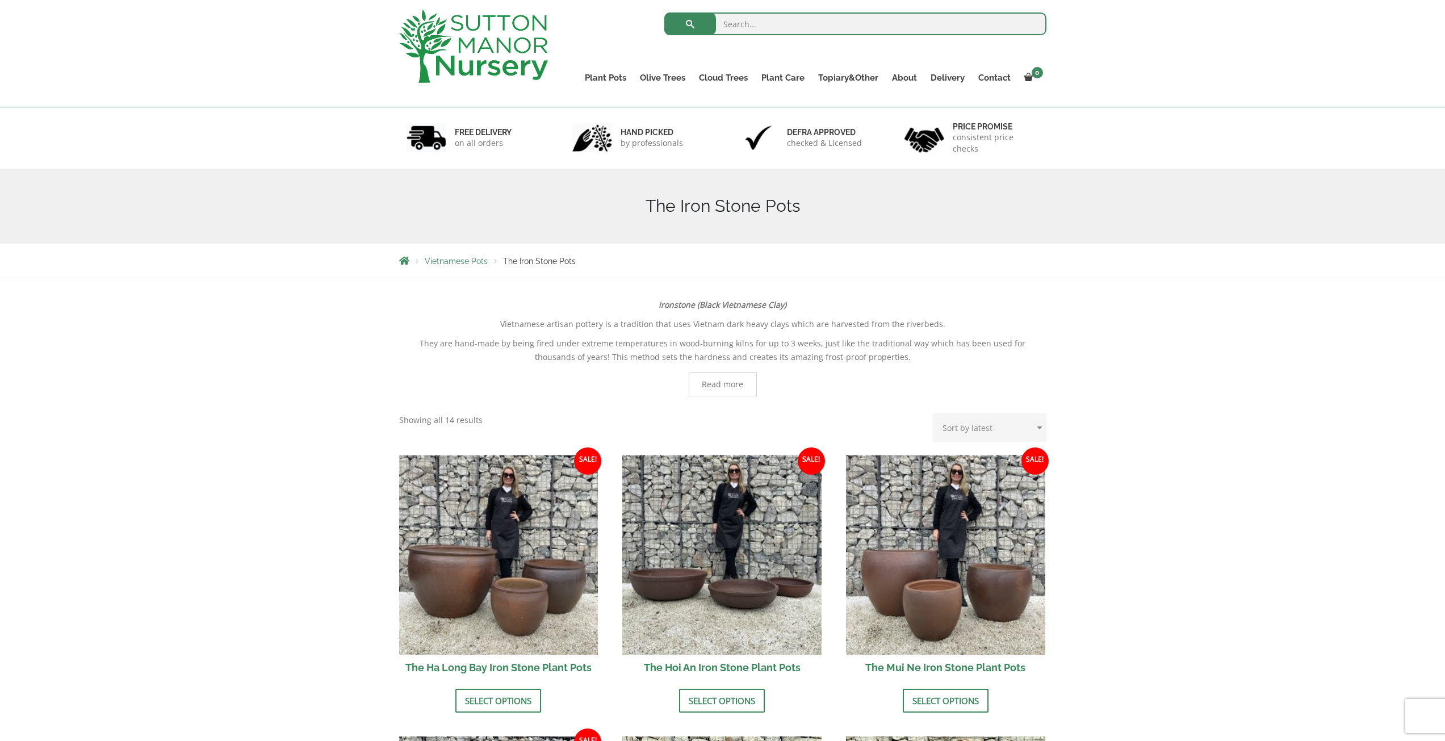
scroll to position [57, 0]
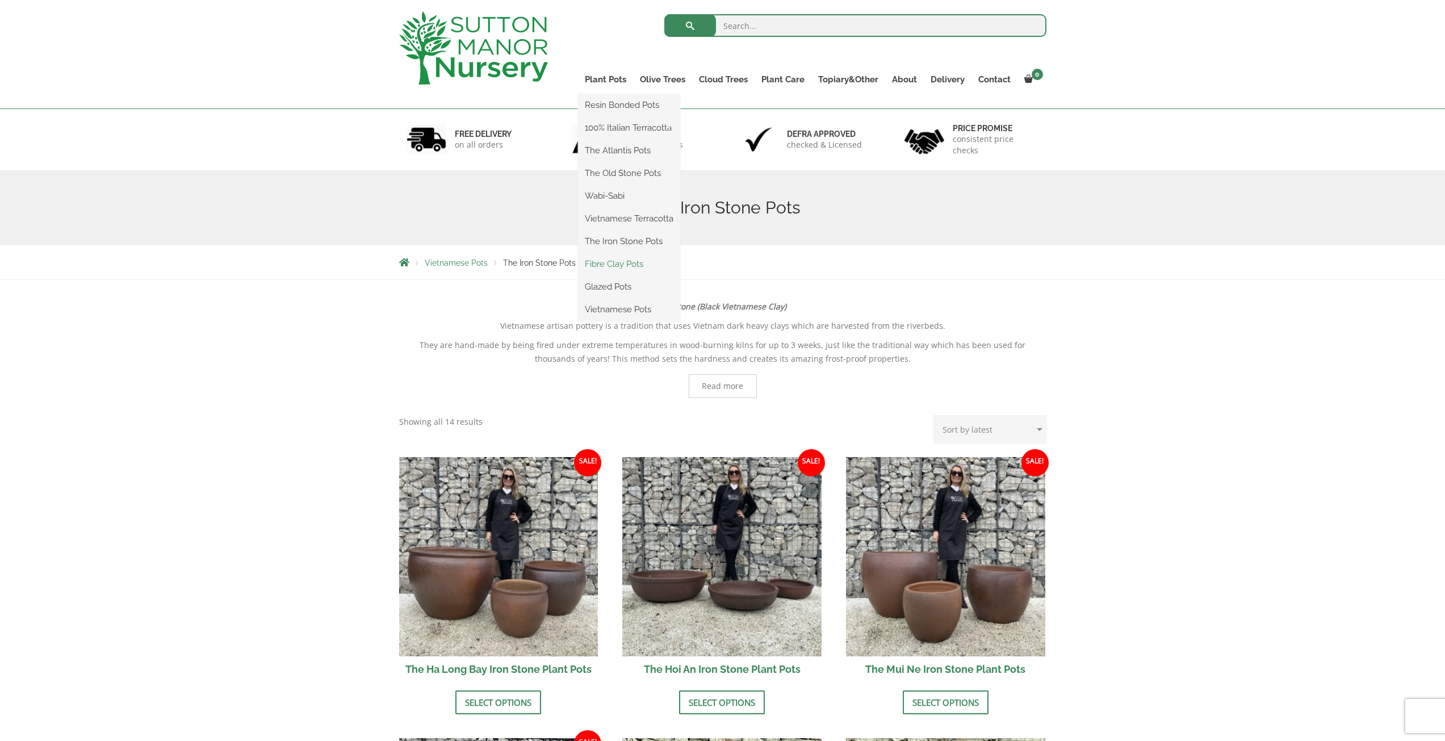
click at [615, 265] on link "Fibre Clay Pots" at bounding box center [629, 264] width 102 height 17
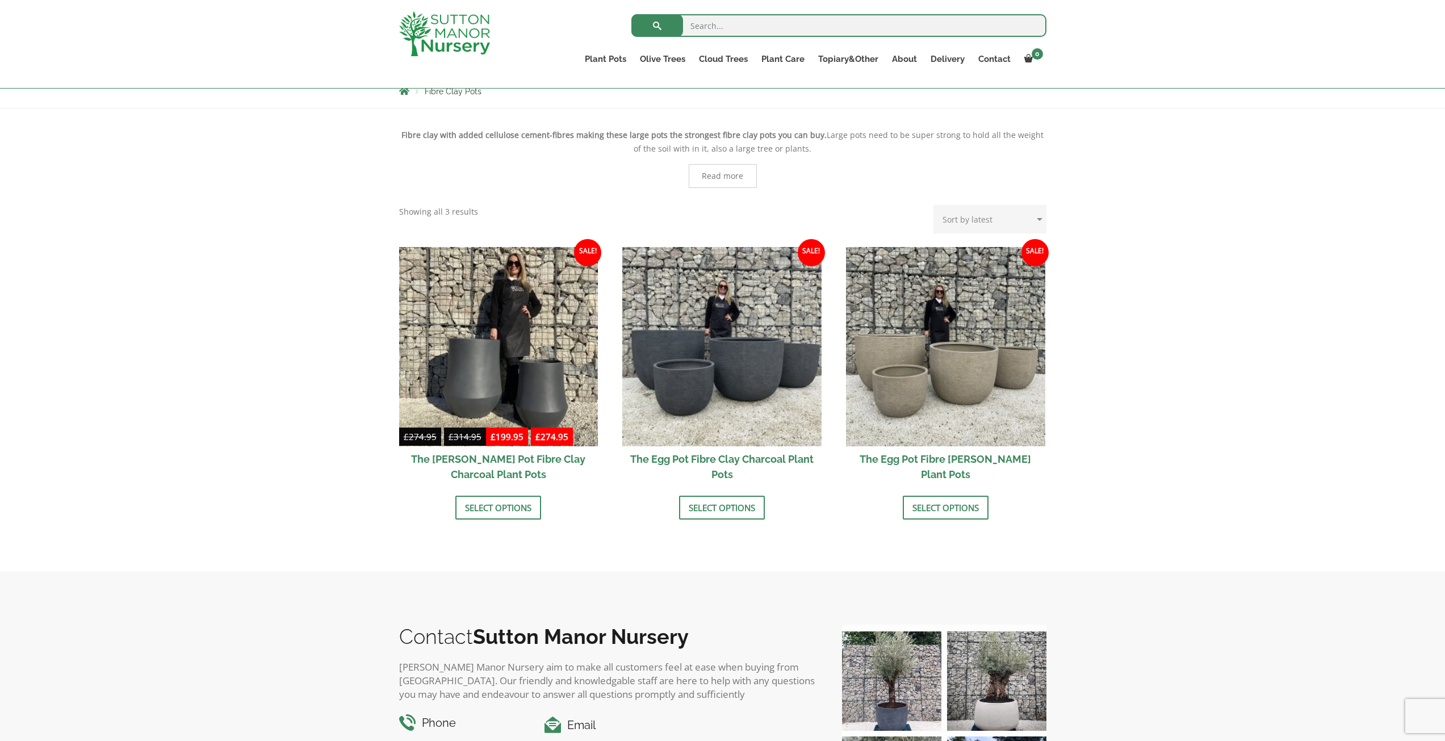
scroll to position [227, 0]
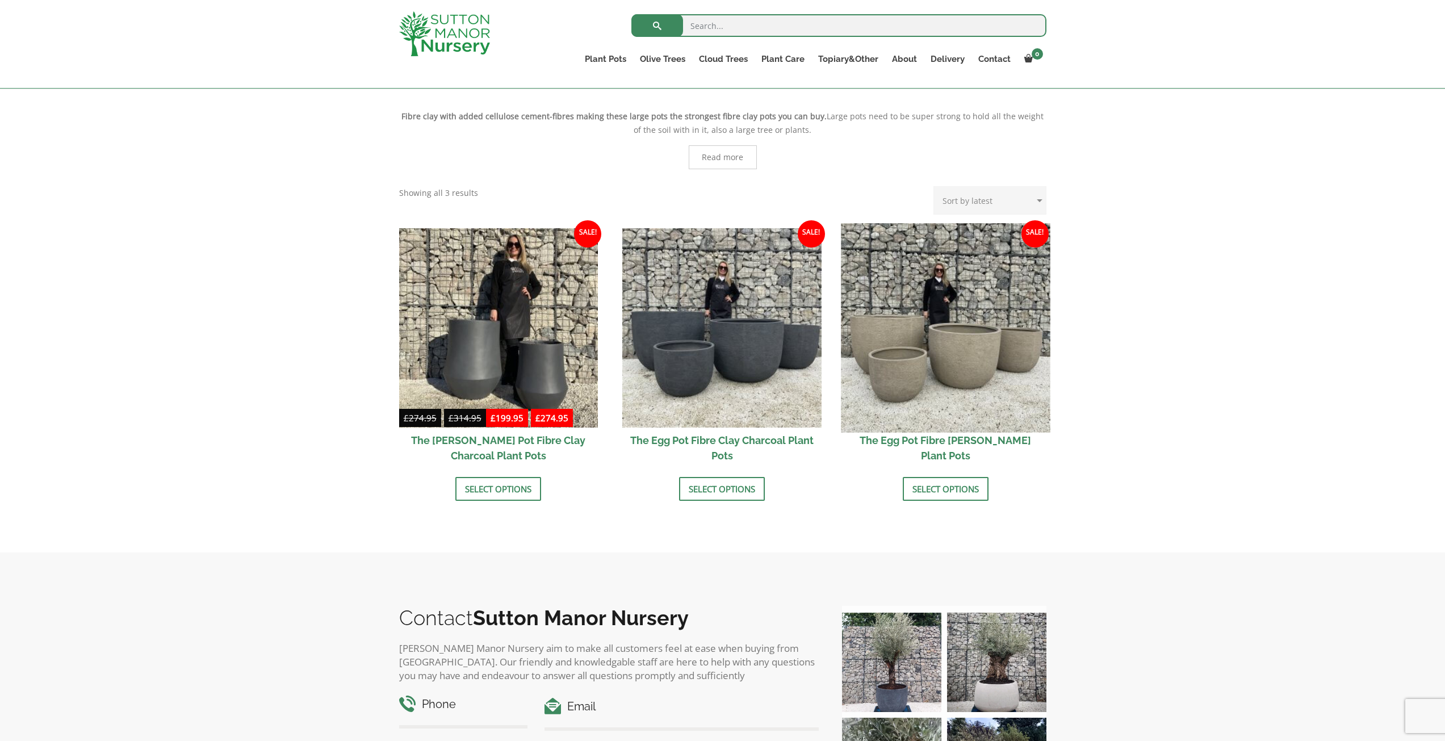
click at [932, 362] on img at bounding box center [945, 327] width 209 height 209
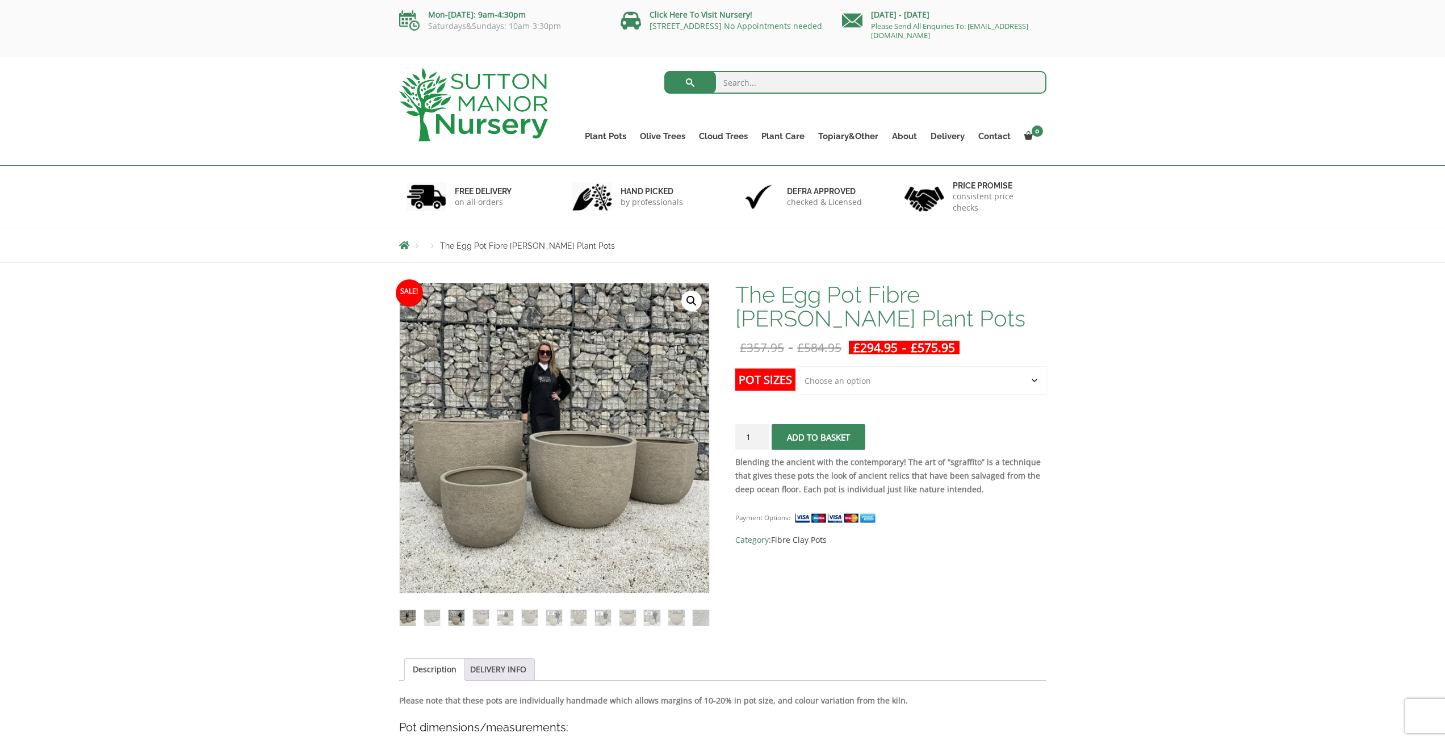
click at [455, 616] on img at bounding box center [457, 618] width 16 height 16
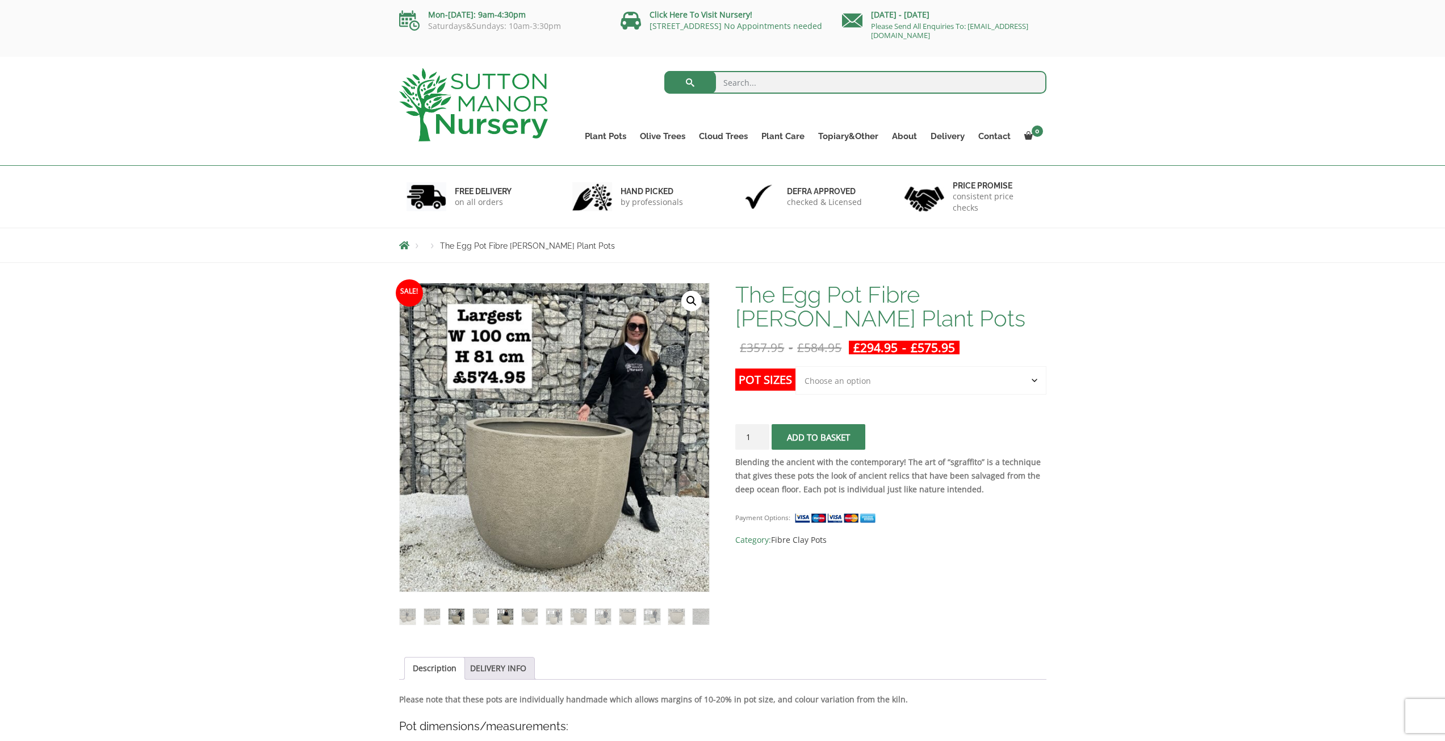
click at [507, 614] on img at bounding box center [505, 617] width 16 height 16
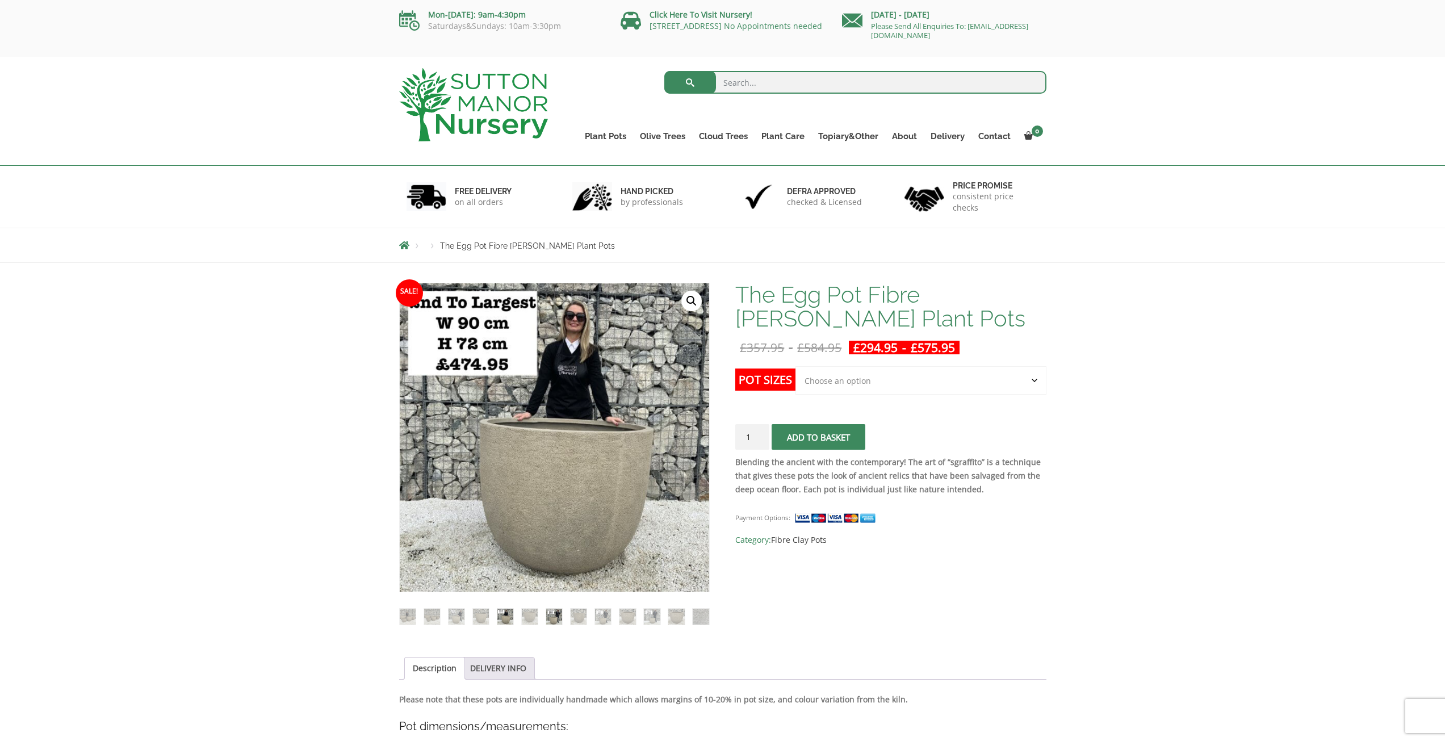
click at [549, 614] on img at bounding box center [554, 617] width 16 height 16
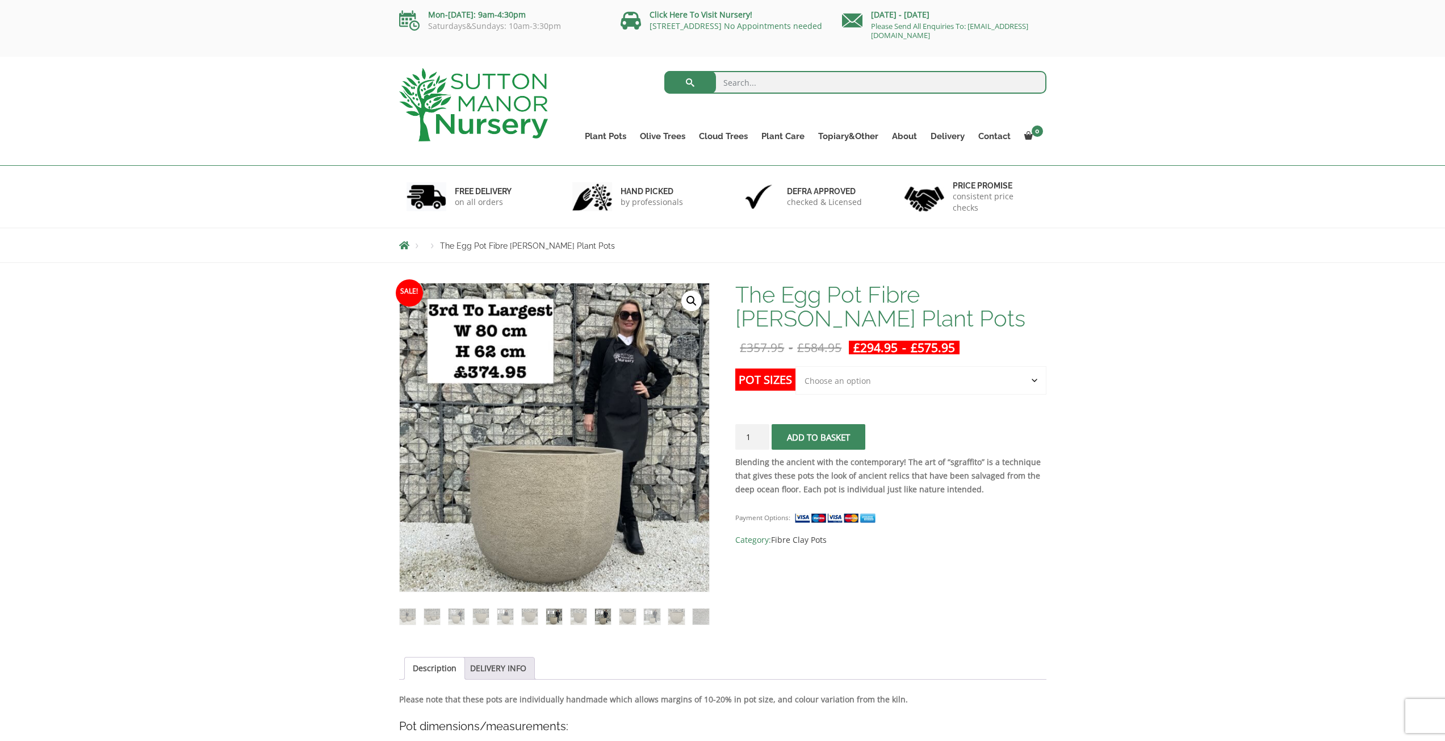
click at [605, 619] on img at bounding box center [603, 617] width 16 height 16
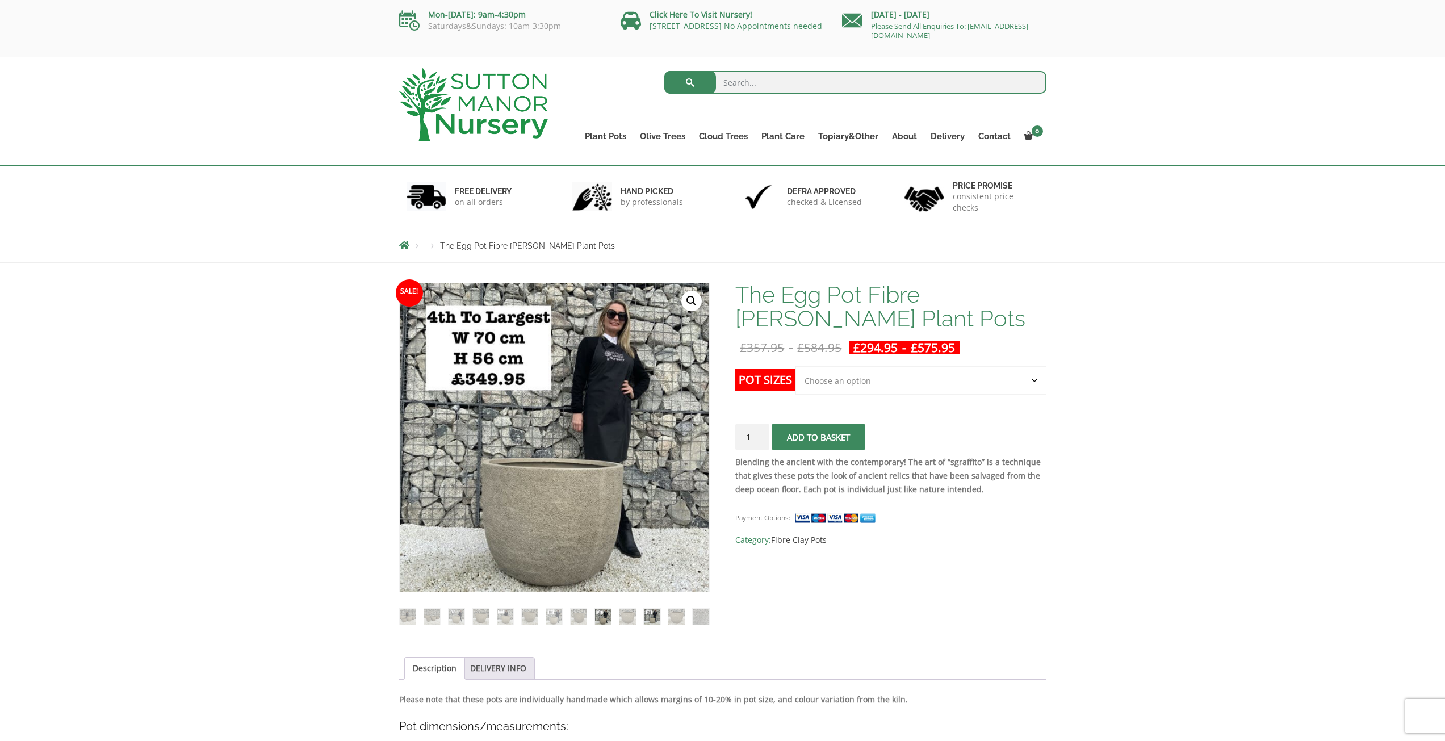
click at [650, 617] on img at bounding box center [652, 617] width 16 height 16
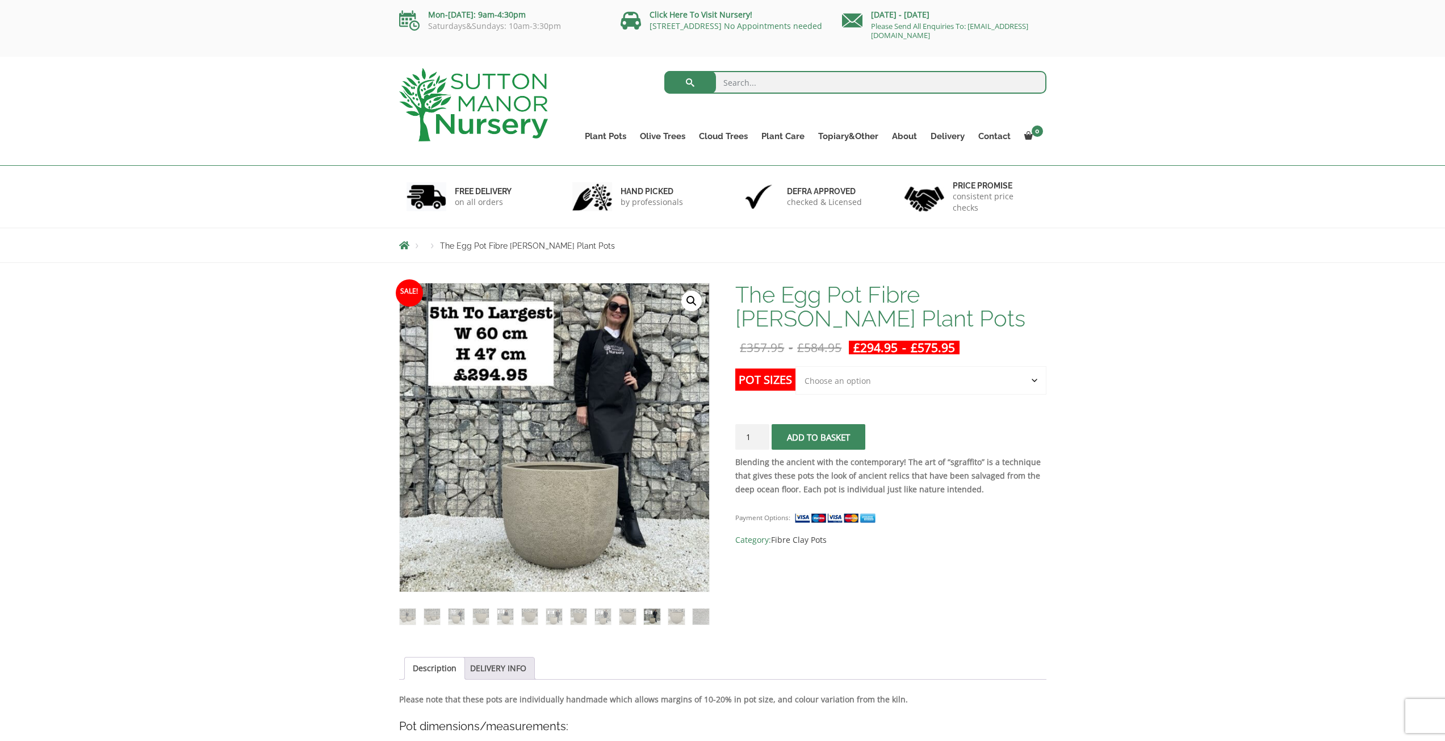
click at [942, 379] on select "Choose an option Click here to buy the 5th To Largest Pot In The Picture Click …" at bounding box center [921, 380] width 250 height 28
click at [816, 664] on ul "Description DELIVERY INFO" at bounding box center [722, 668] width 647 height 23
click at [602, 618] on img at bounding box center [603, 617] width 16 height 16
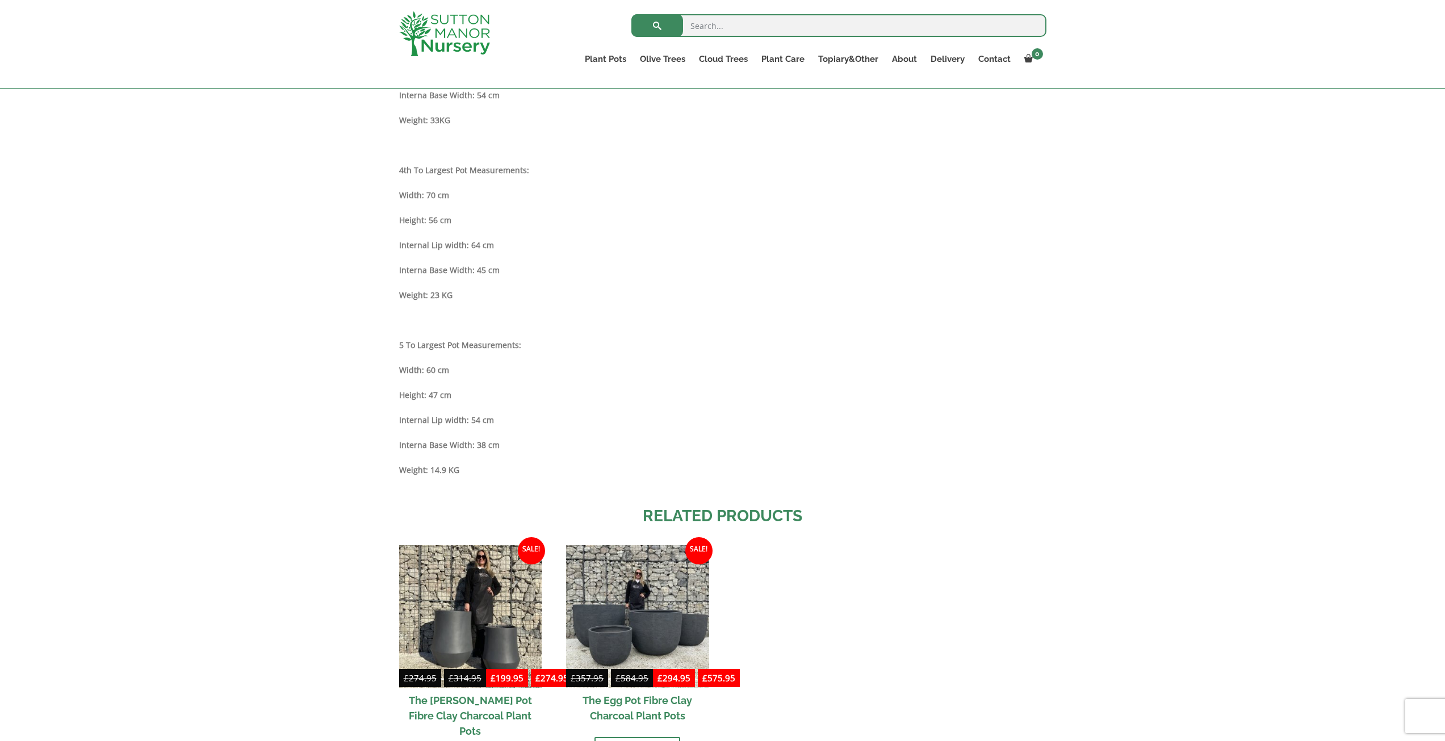
scroll to position [1249, 0]
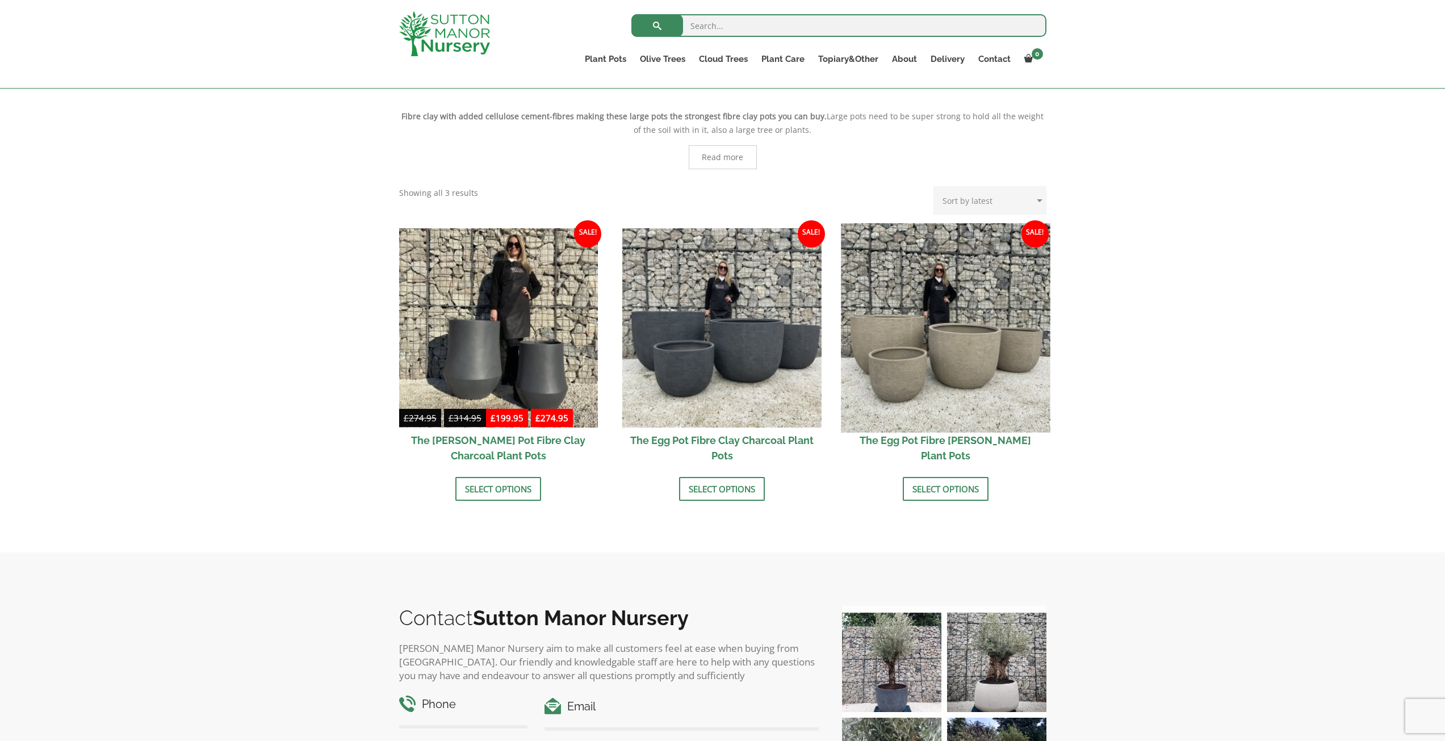
click at [979, 329] on img at bounding box center [945, 327] width 209 height 209
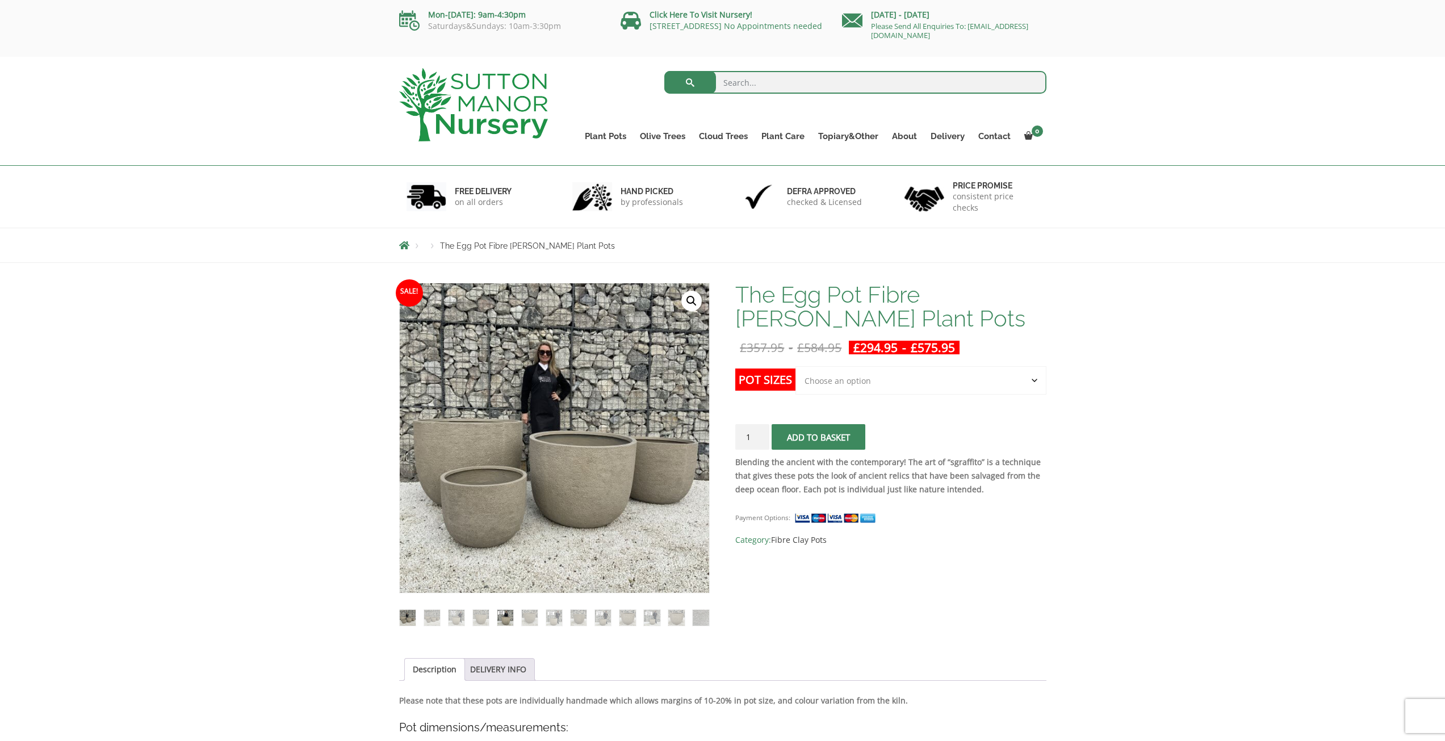
click at [505, 621] on img at bounding box center [505, 618] width 16 height 16
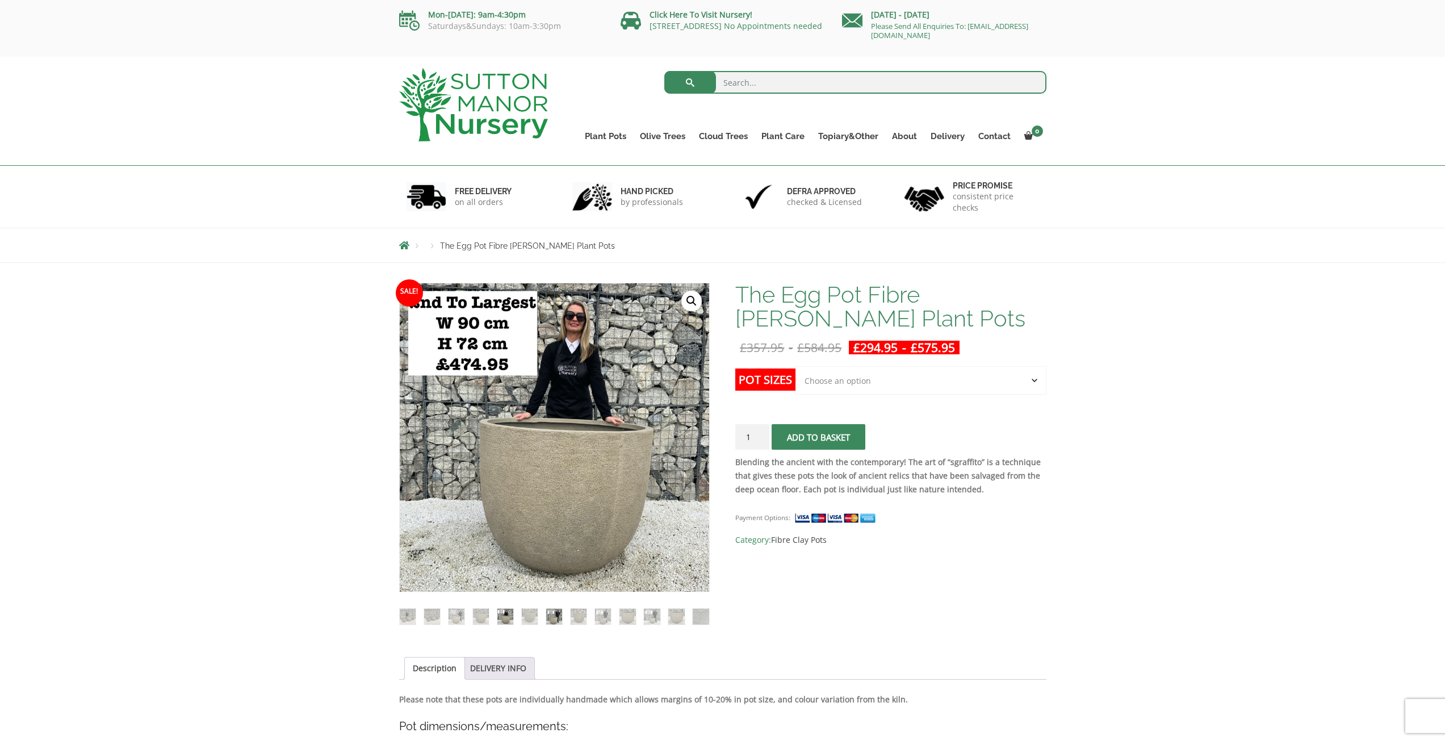
click at [557, 618] on img at bounding box center [554, 617] width 16 height 16
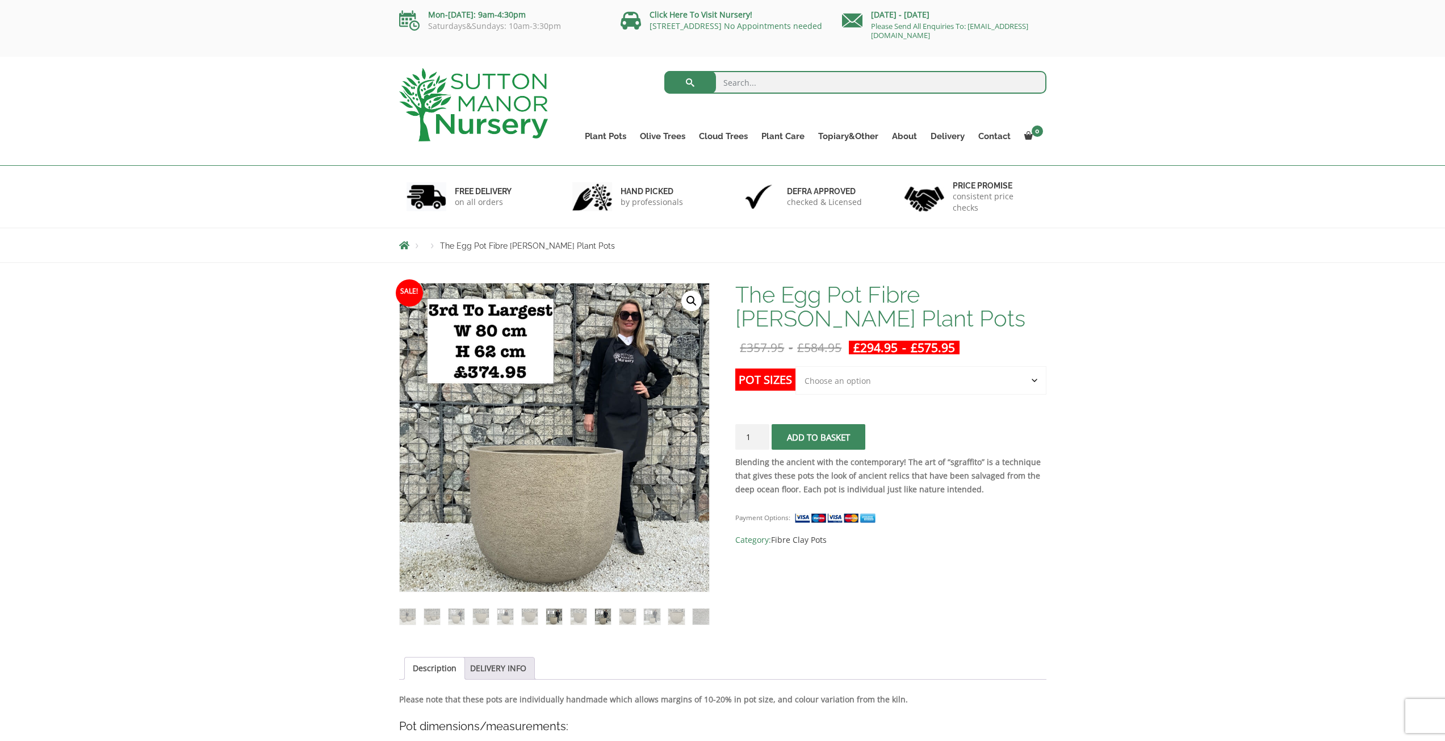
click at [603, 621] on img at bounding box center [603, 617] width 16 height 16
